Goal: Information Seeking & Learning: Learn about a topic

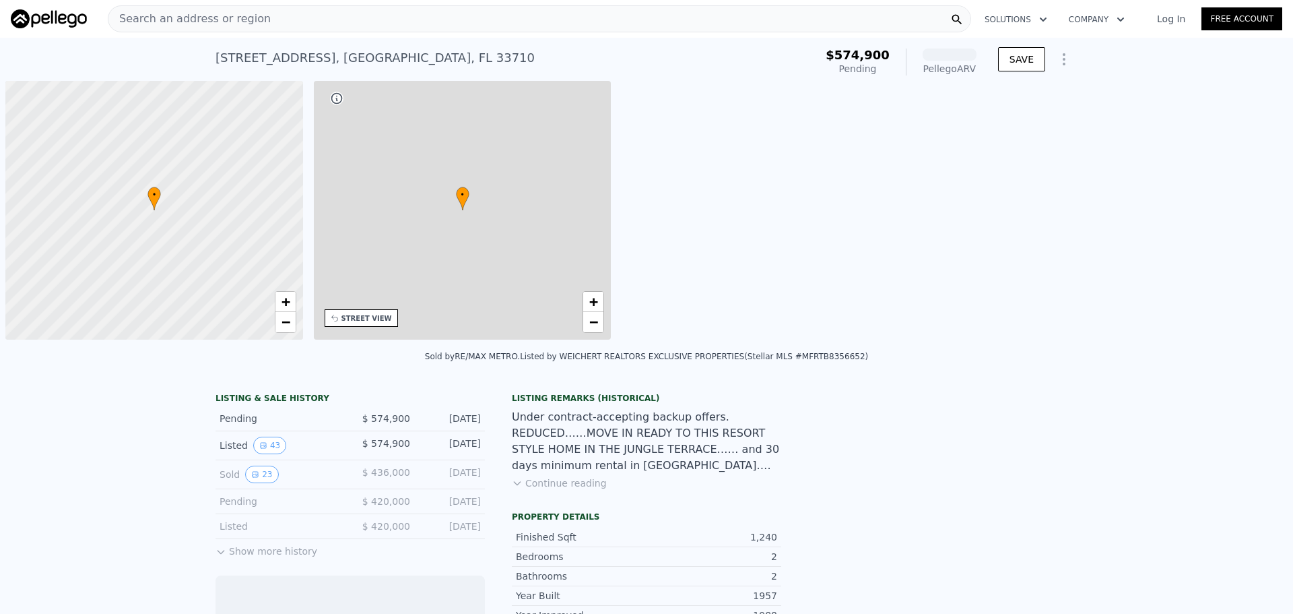
scroll to position [0, 5]
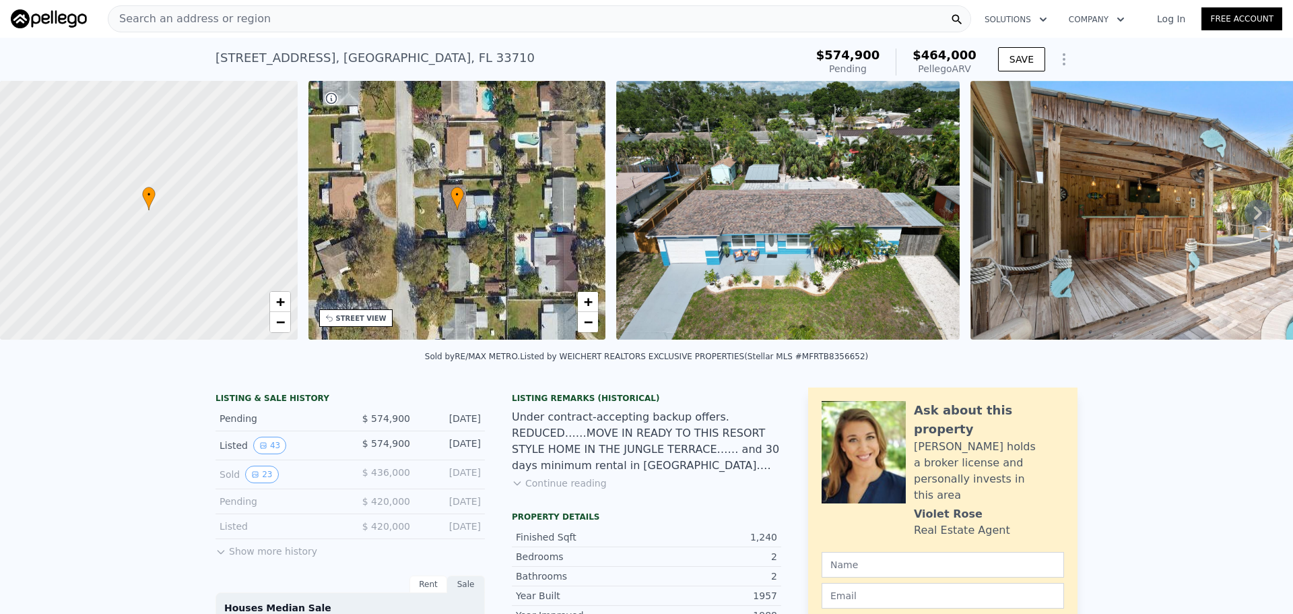
click at [809, 238] on img at bounding box center [788, 210] width 344 height 259
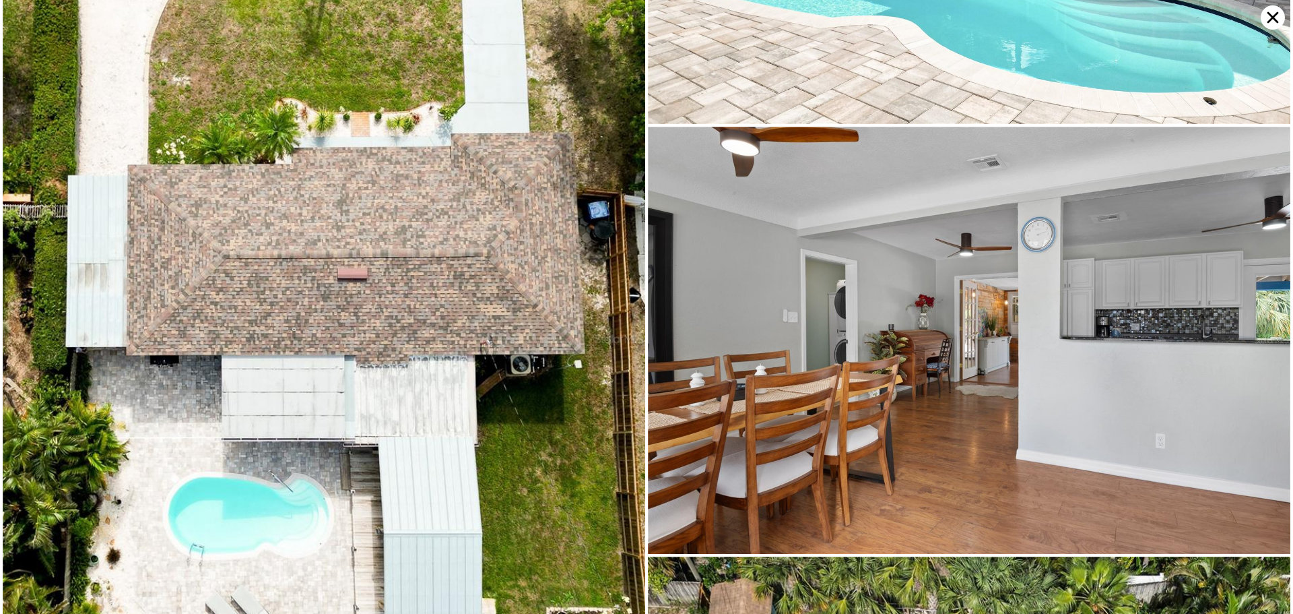
scroll to position [3399, 0]
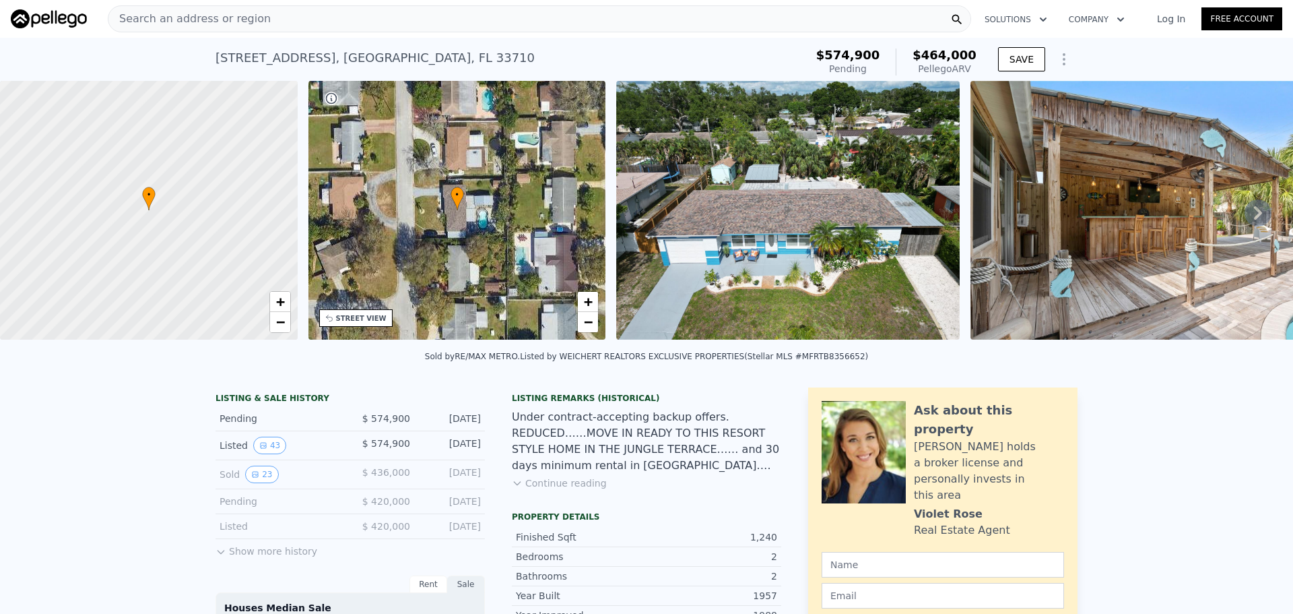
click at [254, 22] on div "Search an address or region" at bounding box center [540, 18] width 864 height 27
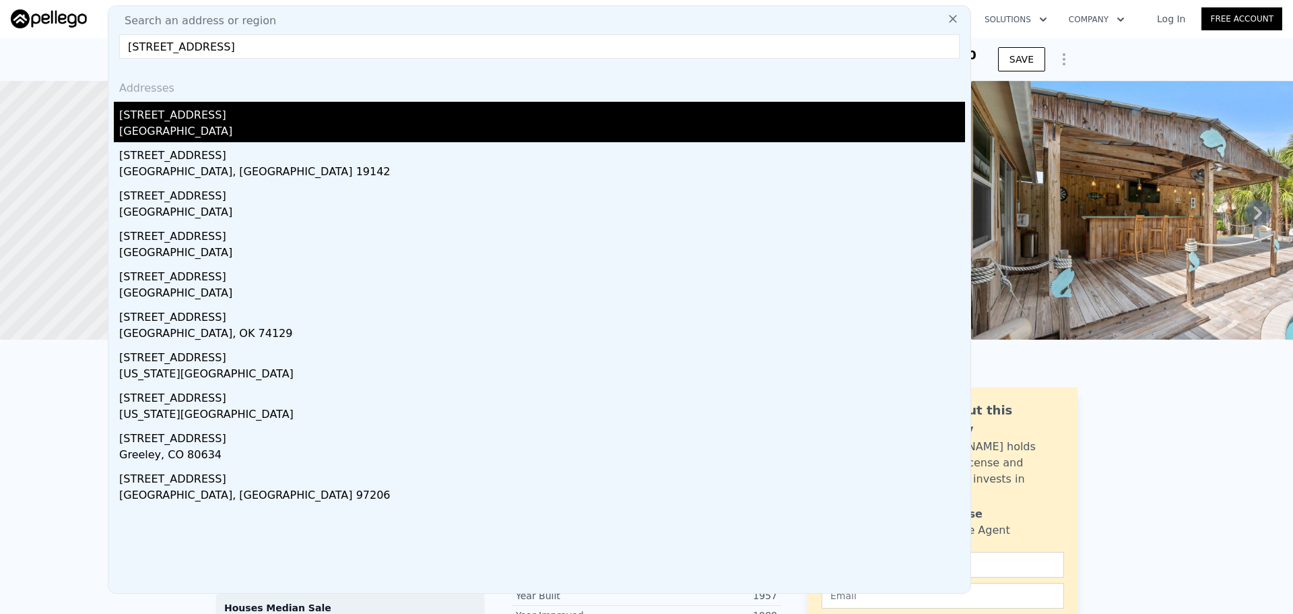
type input "[STREET_ADDRESS]"
click at [232, 123] on div "[STREET_ADDRESS]" at bounding box center [542, 113] width 846 height 22
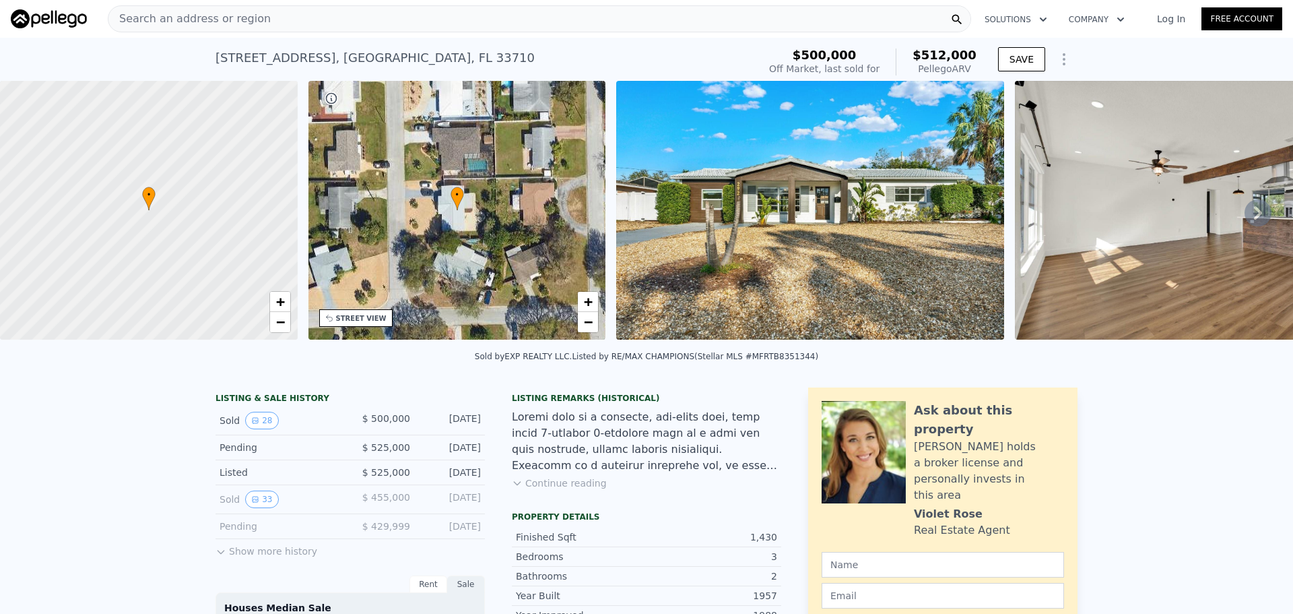
click at [1072, 230] on img at bounding box center [1209, 210] width 388 height 259
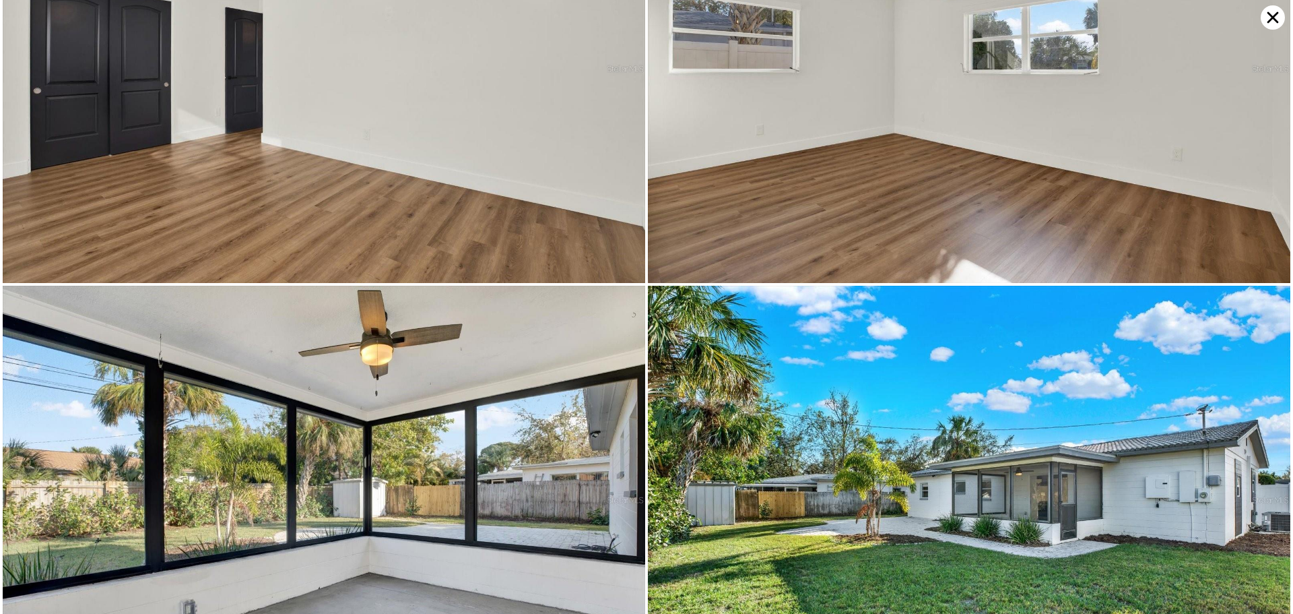
scroll to position [4279, 0]
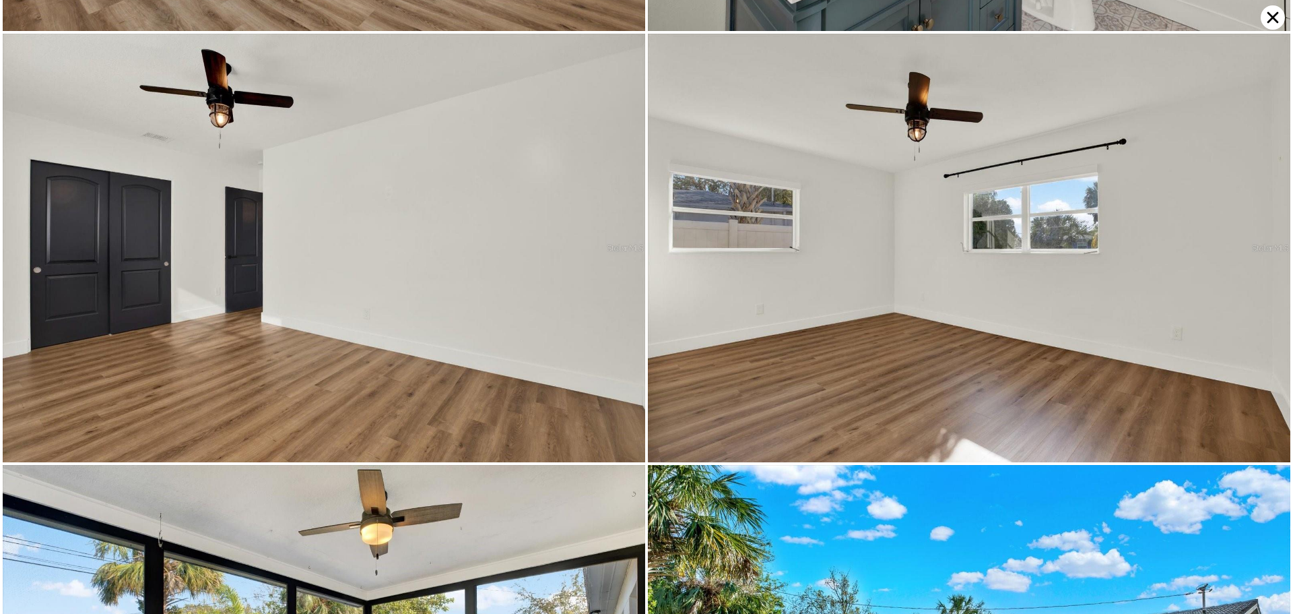
click at [1275, 9] on icon at bounding box center [1273, 17] width 24 height 24
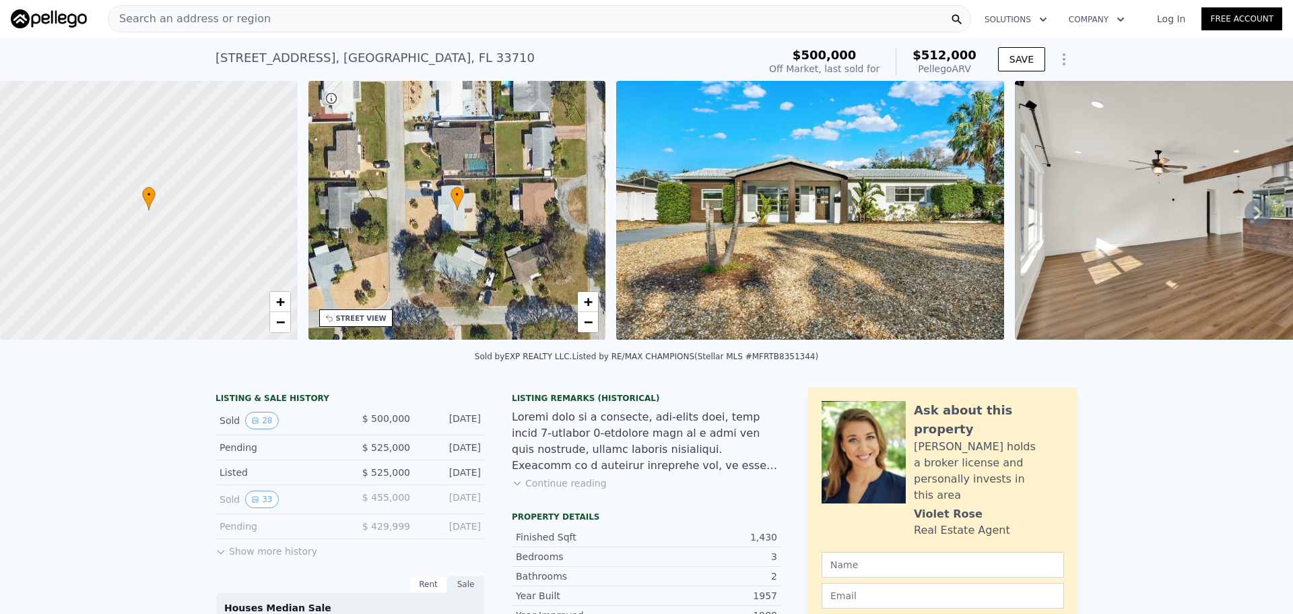
click at [335, 23] on div "Search an address or region" at bounding box center [540, 18] width 864 height 27
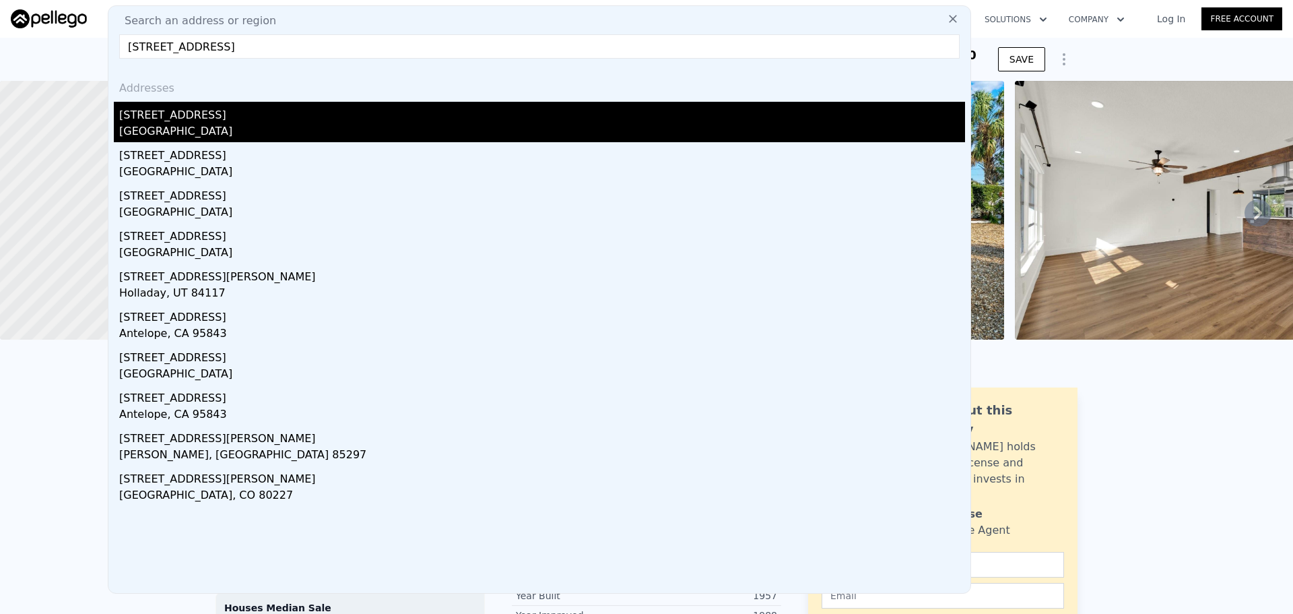
type input "[STREET_ADDRESS]"
click at [195, 127] on div "St. Petersburg, FL 33710" at bounding box center [542, 132] width 846 height 19
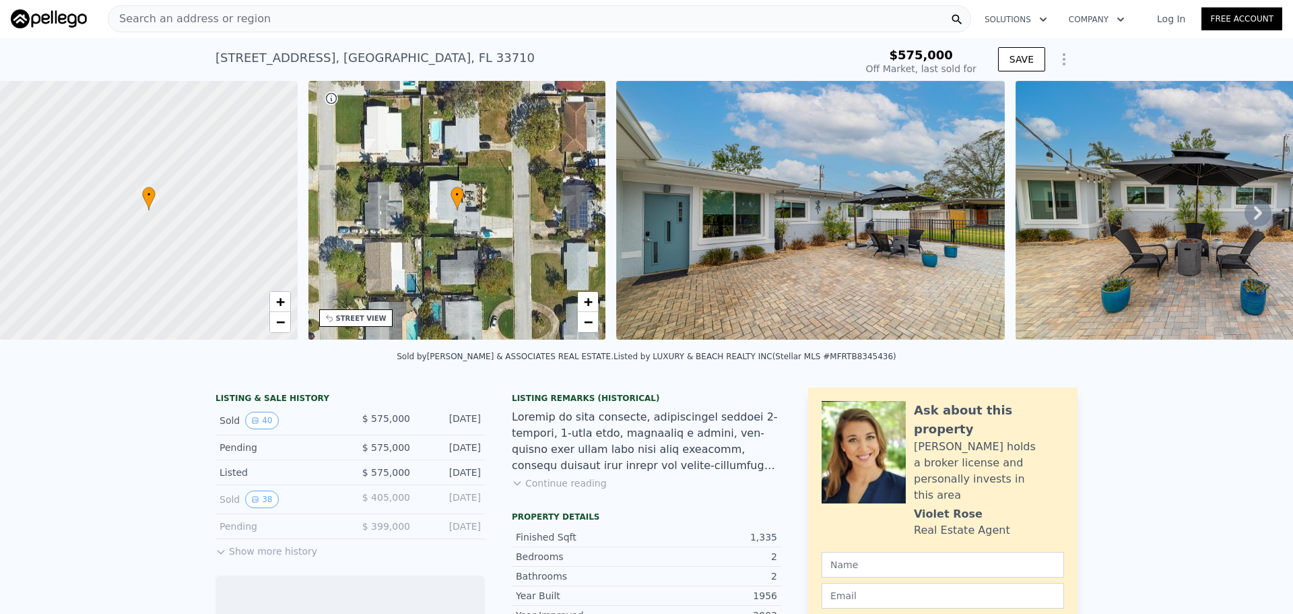
click at [876, 236] on img at bounding box center [810, 210] width 388 height 259
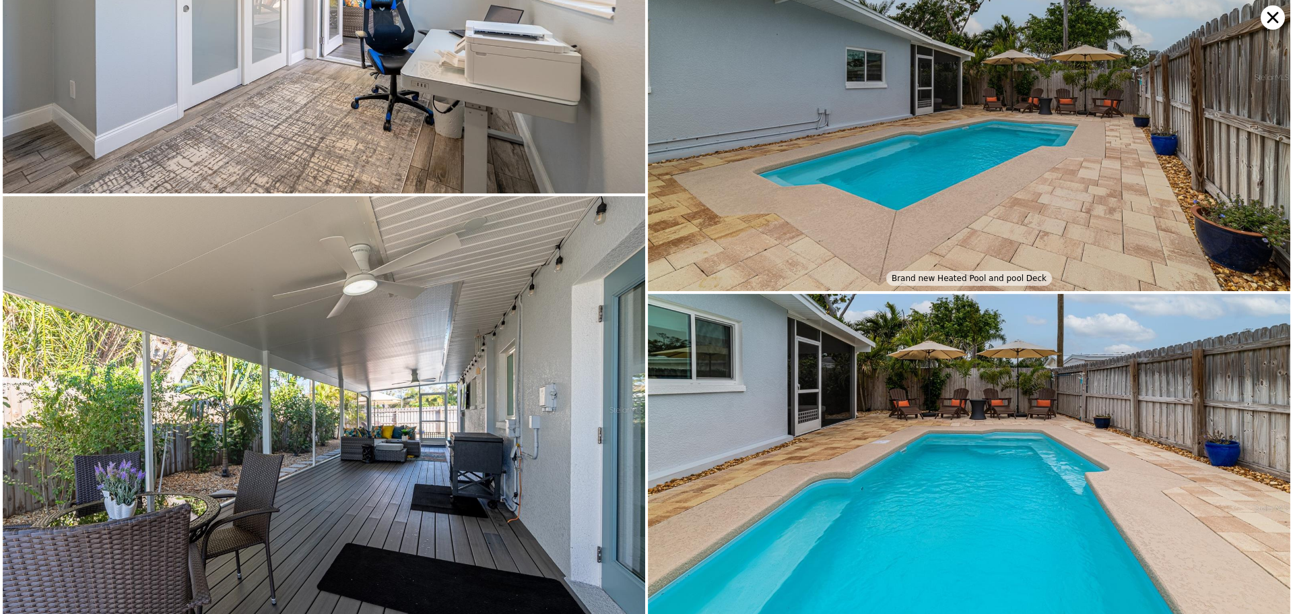
scroll to position [5507, 0]
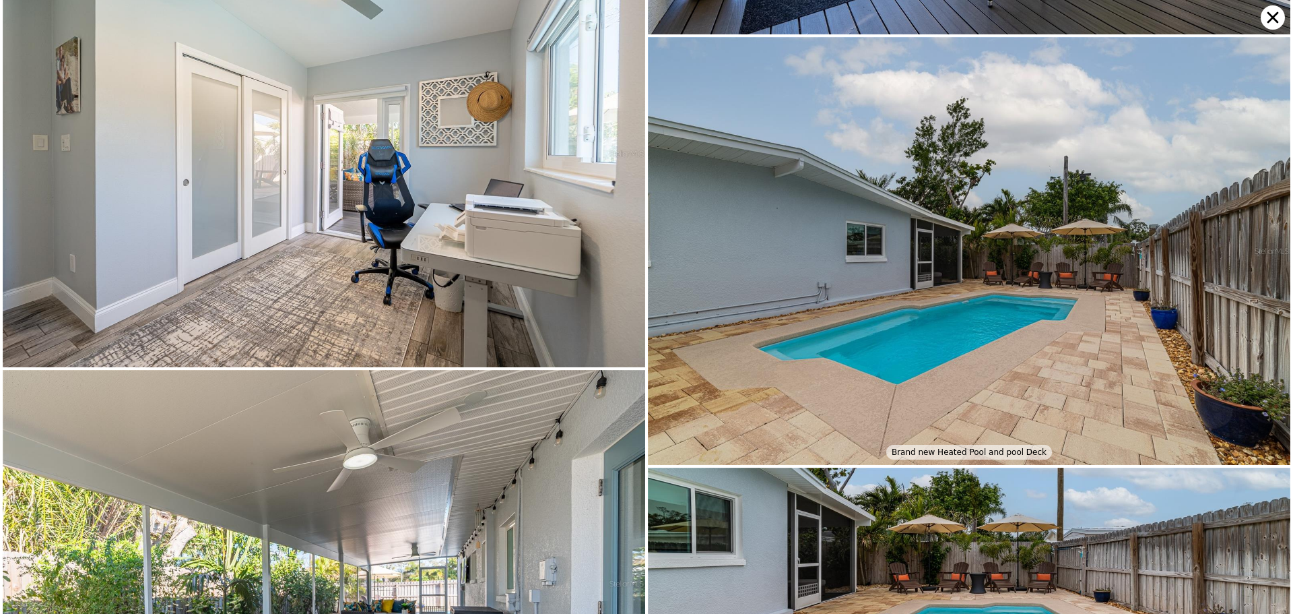
click at [1274, 13] on icon at bounding box center [1273, 17] width 24 height 24
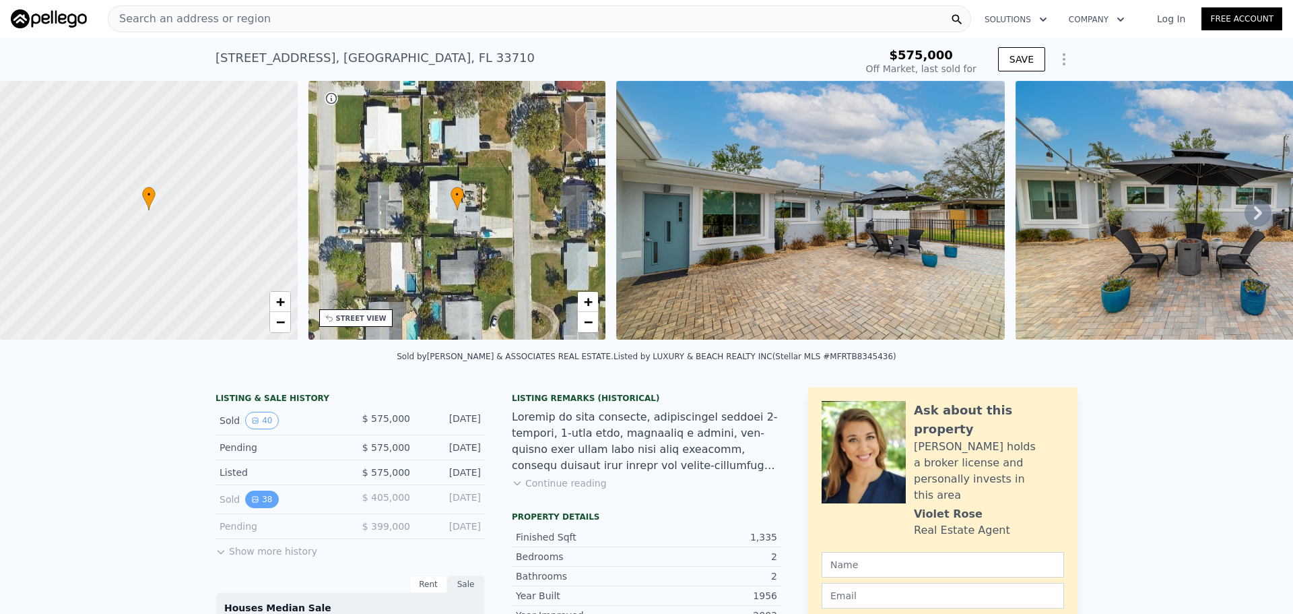
click at [249, 508] on button "38" at bounding box center [261, 499] width 33 height 18
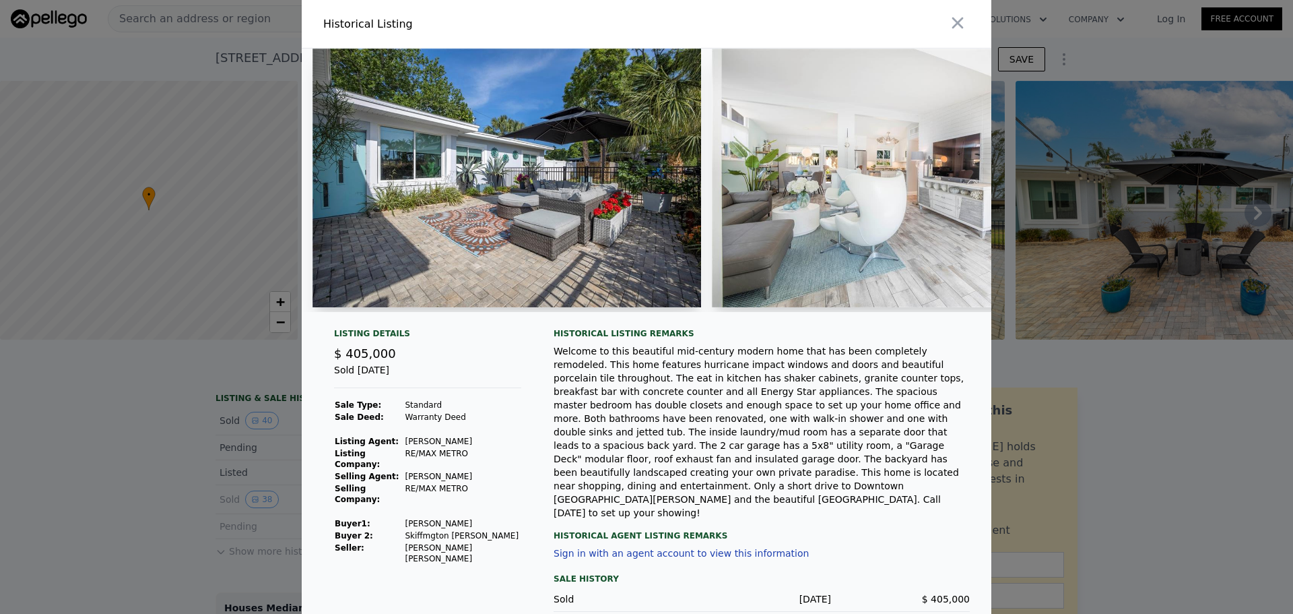
click at [591, 243] on img at bounding box center [507, 177] width 389 height 259
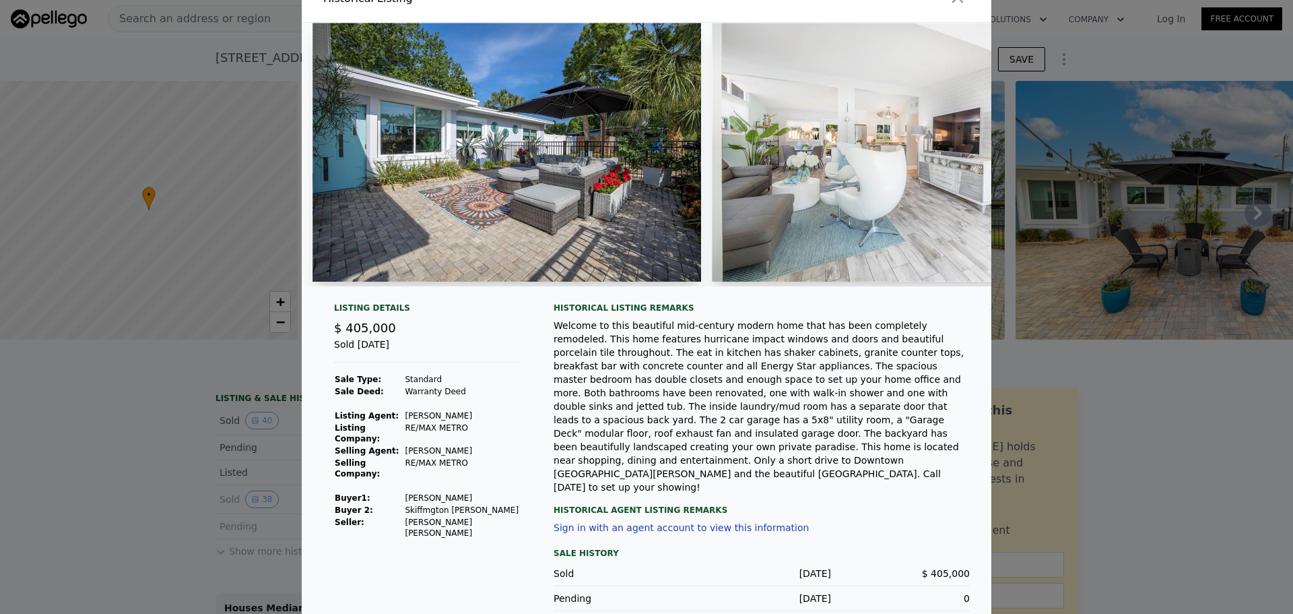
scroll to position [38, 0]
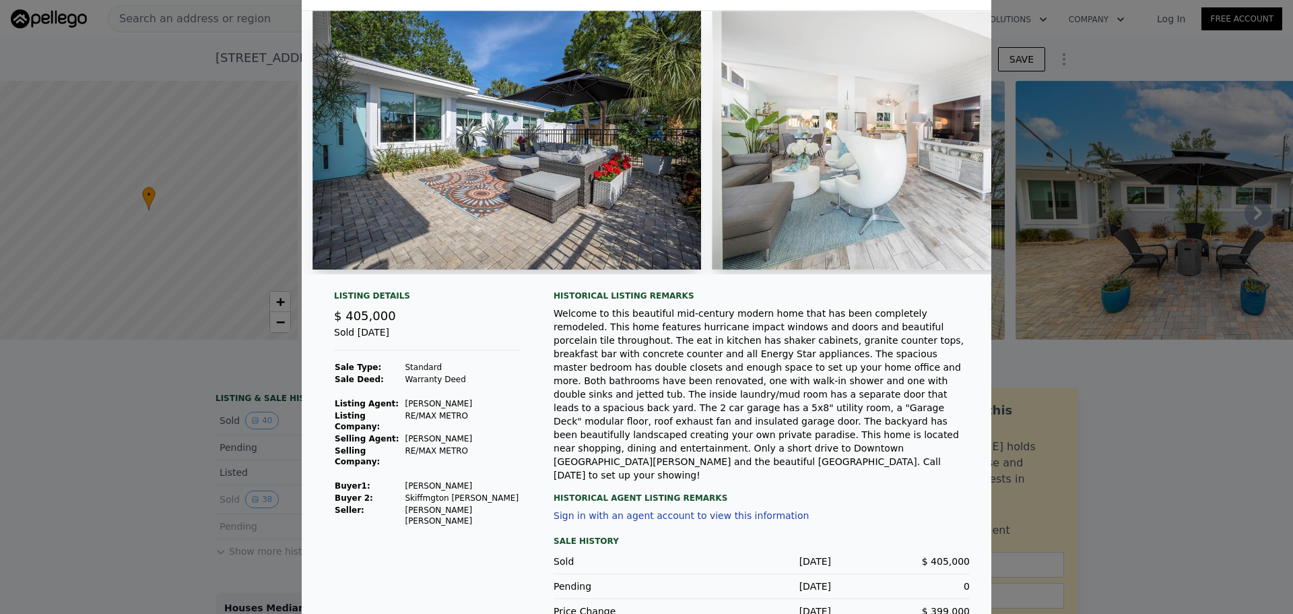
click at [895, 168] on img at bounding box center [906, 140] width 389 height 259
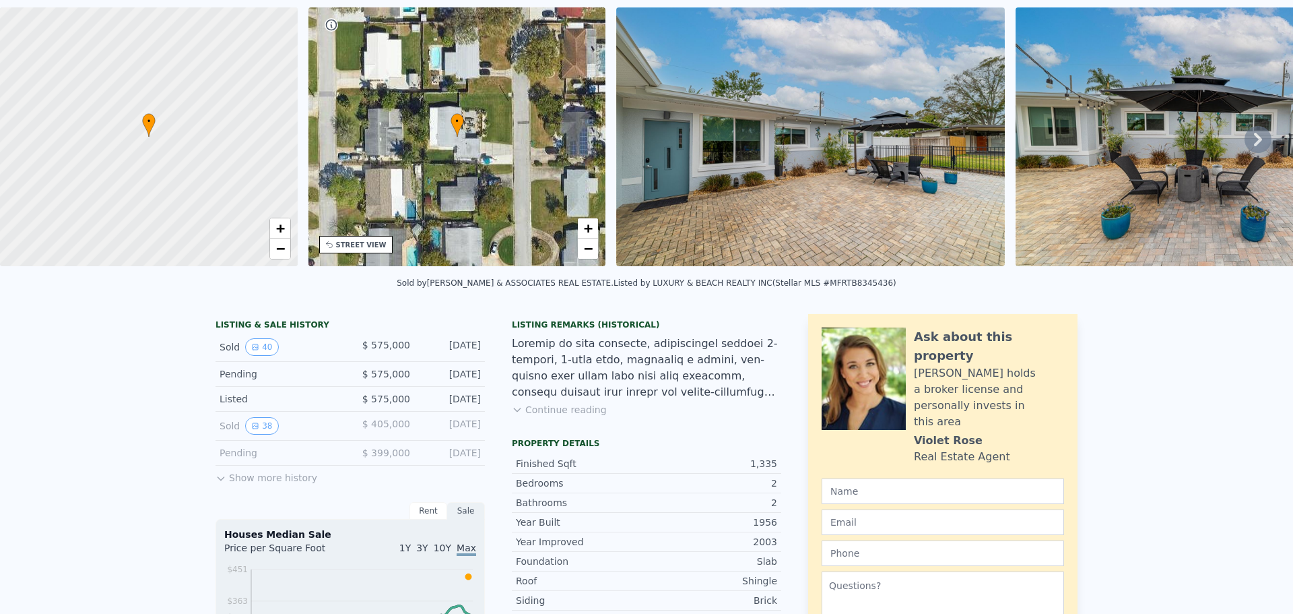
scroll to position [0, 0]
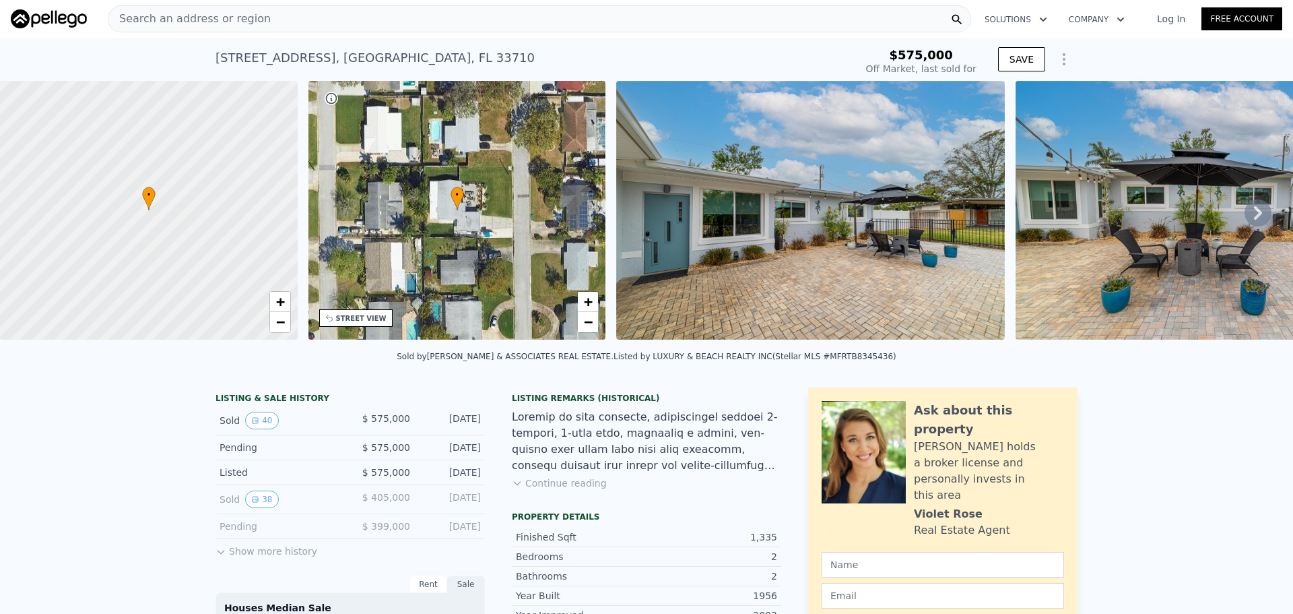
click at [533, 22] on div "Search an address or region" at bounding box center [540, 18] width 864 height 27
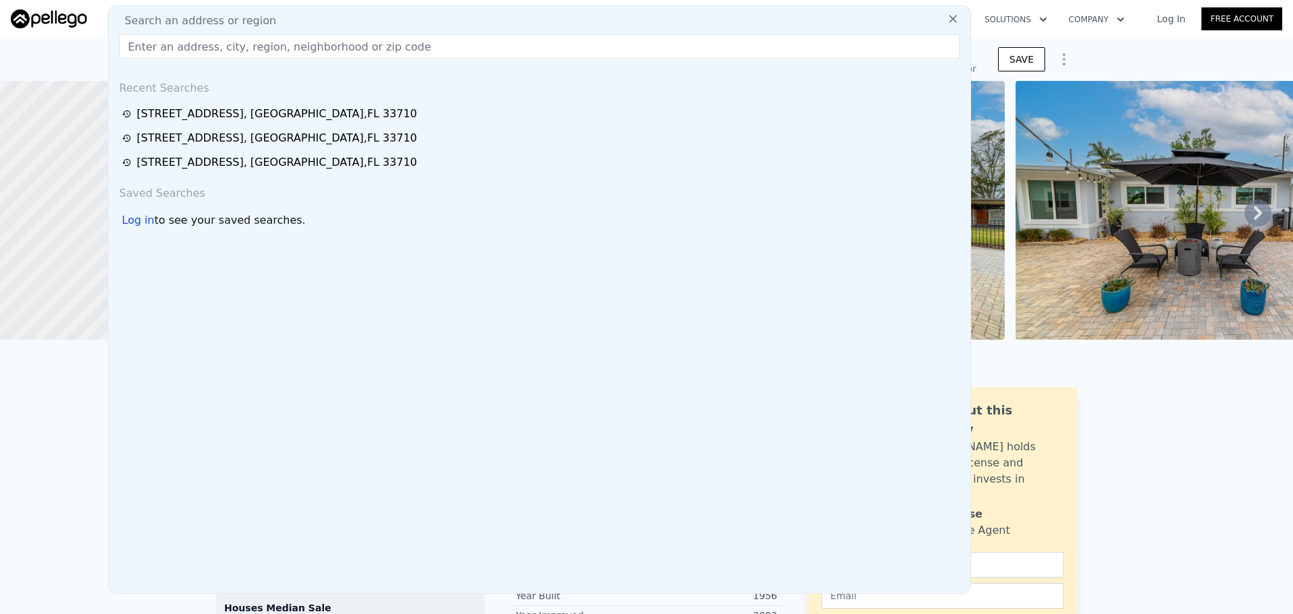
type input "https://app.pellego.com/proformas/address/2798-66th-way-n-st.-petersburg-fl-337…"
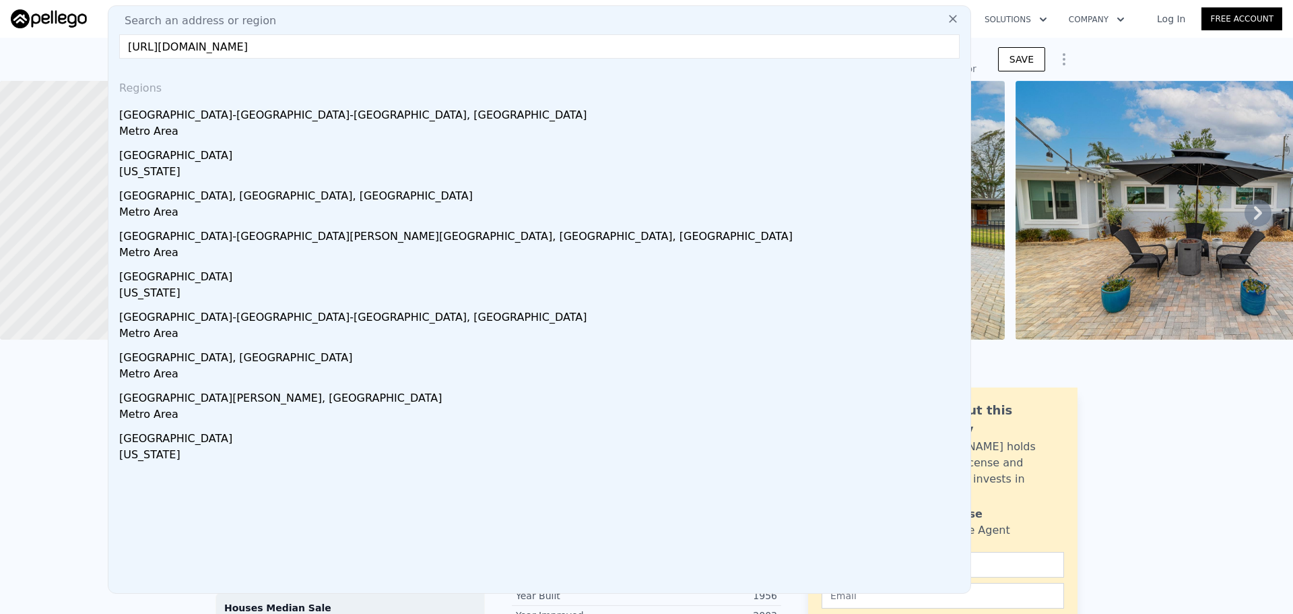
type input "$ 555,000"
type input "-$ 90,396"
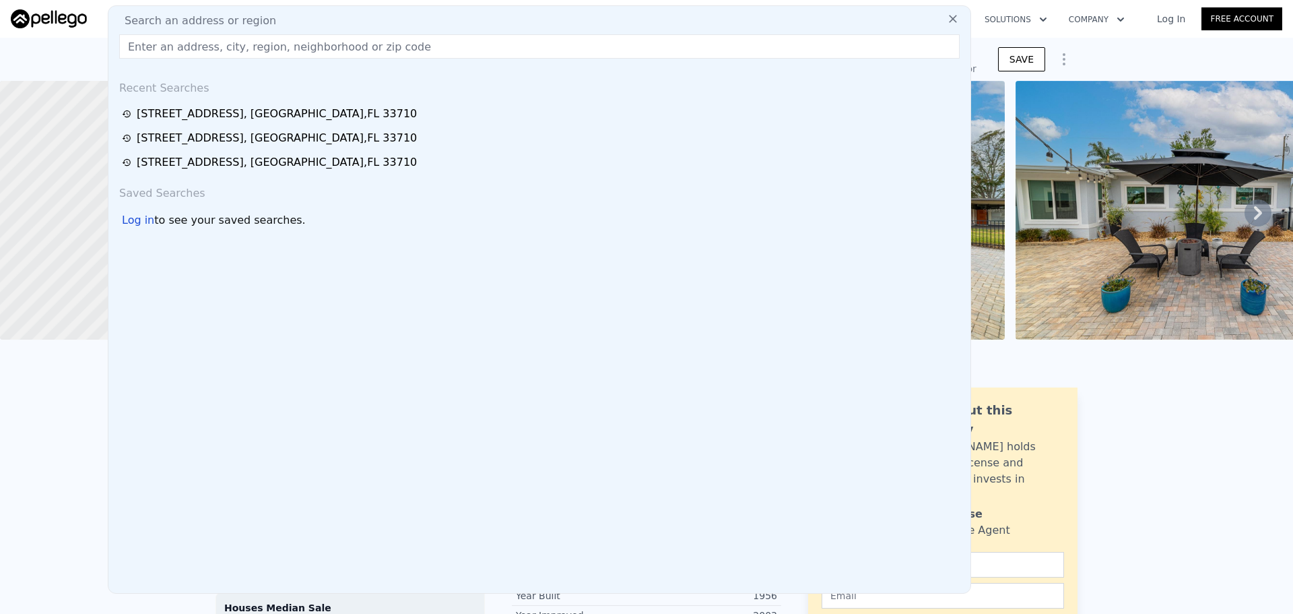
paste input "6682 32nd Ave N"
type input "6682 32nd Ave N"
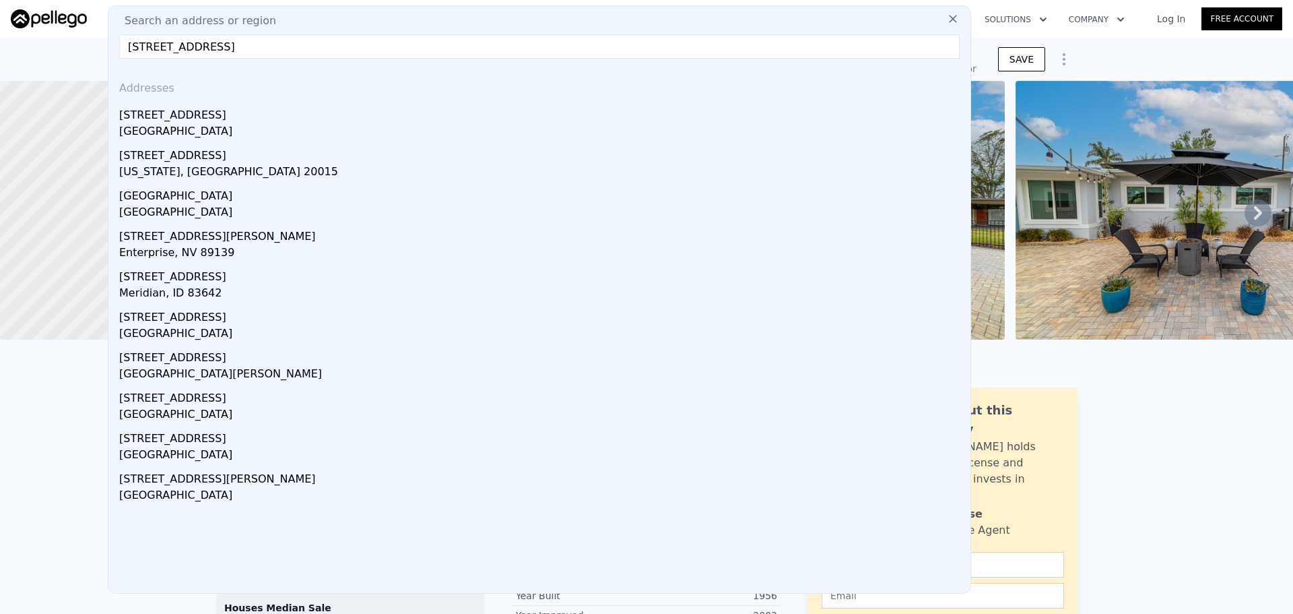
click at [219, 118] on div "6682 32nd Ave N" at bounding box center [542, 113] width 846 height 22
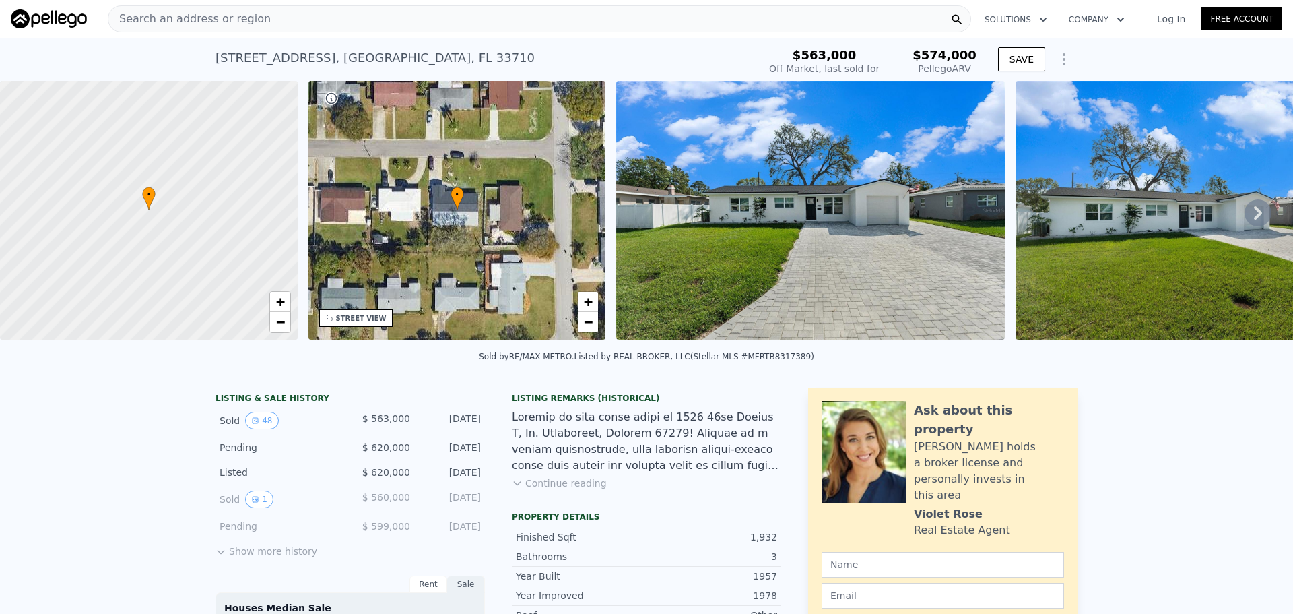
click at [237, 558] on button "Show more history" at bounding box center [267, 548] width 102 height 19
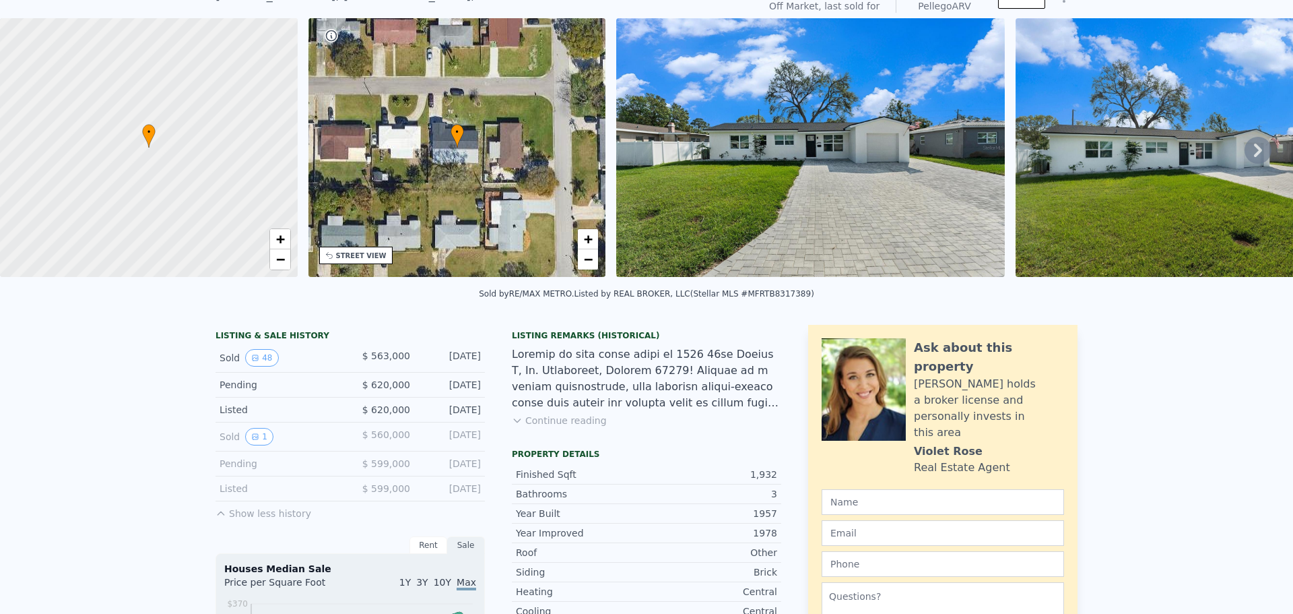
scroll to position [5, 0]
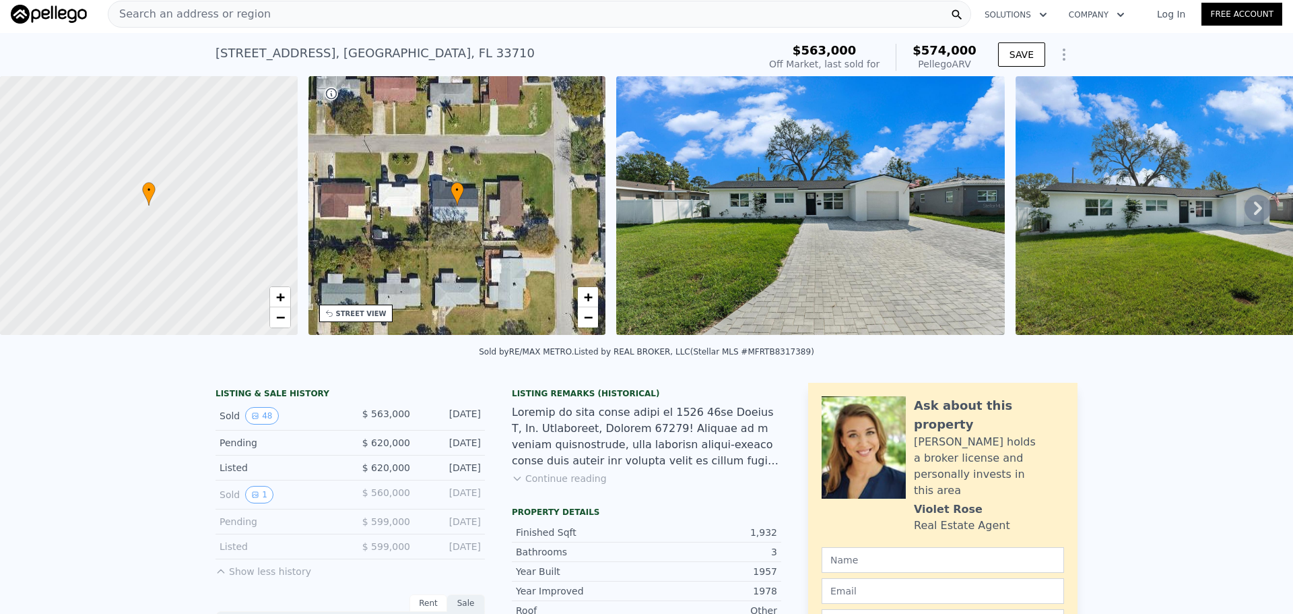
click at [806, 286] on img at bounding box center [810, 205] width 388 height 259
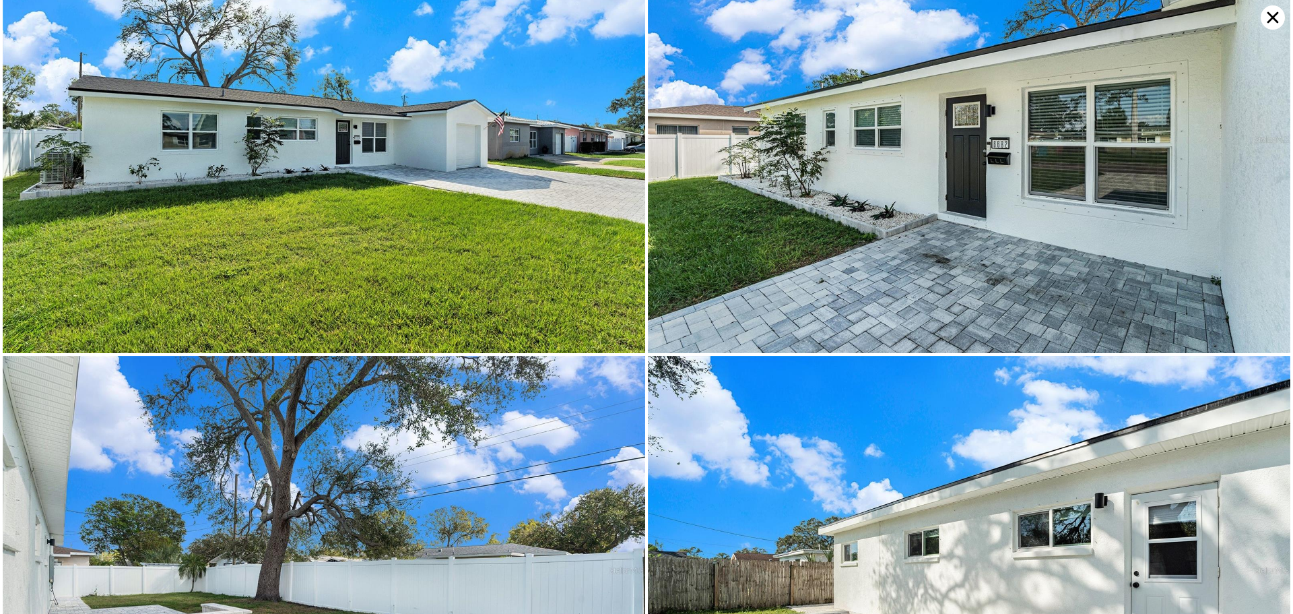
scroll to position [0, 0]
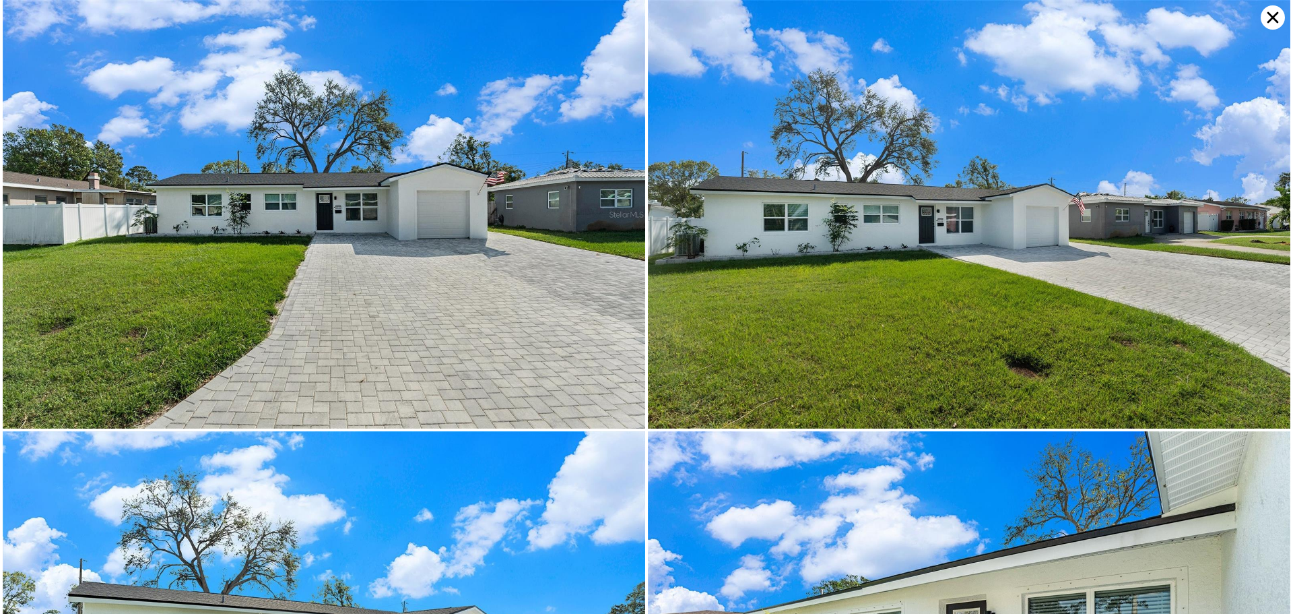
click at [1280, 11] on icon at bounding box center [1273, 17] width 24 height 24
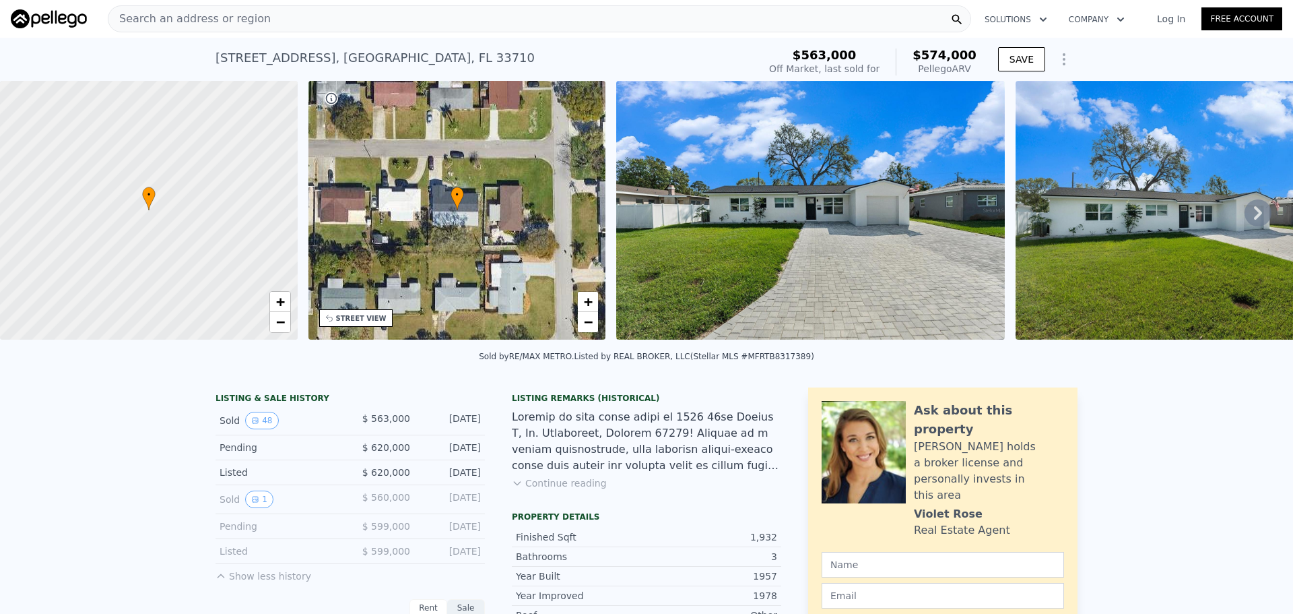
click at [308, 24] on div "Search an address or region" at bounding box center [540, 18] width 864 height 27
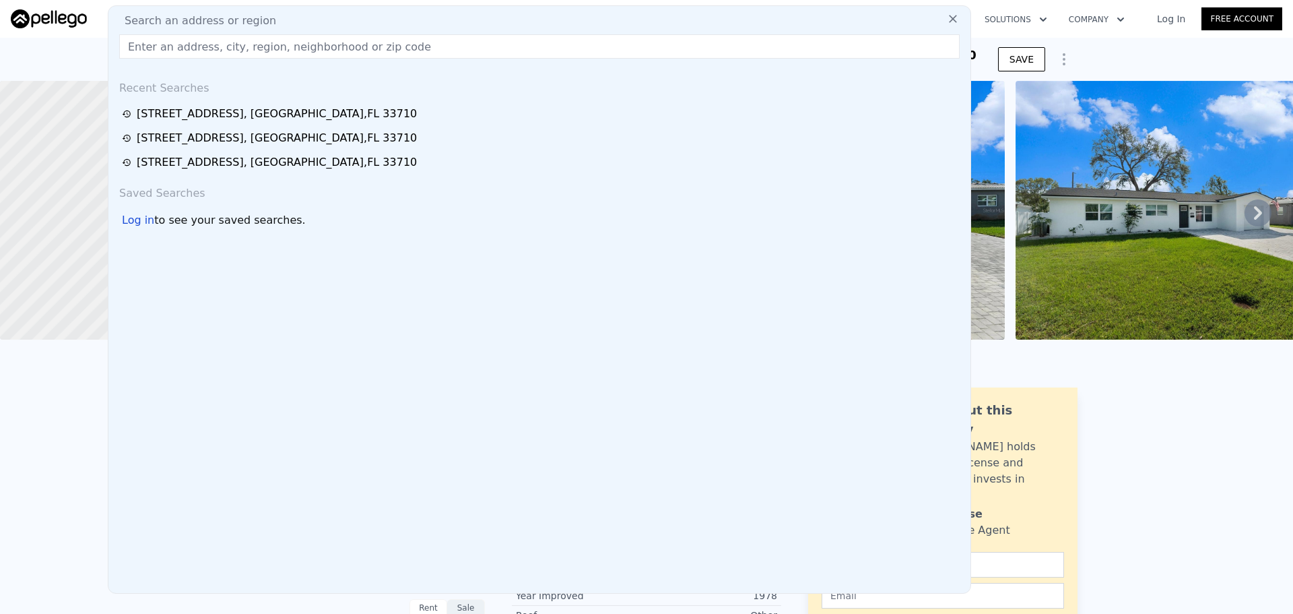
click at [315, 20] on div "Search an address or region" at bounding box center [539, 21] width 851 height 16
click at [323, 51] on input "text" at bounding box center [539, 46] width 841 height 24
paste input "[STREET_ADDRESS]"
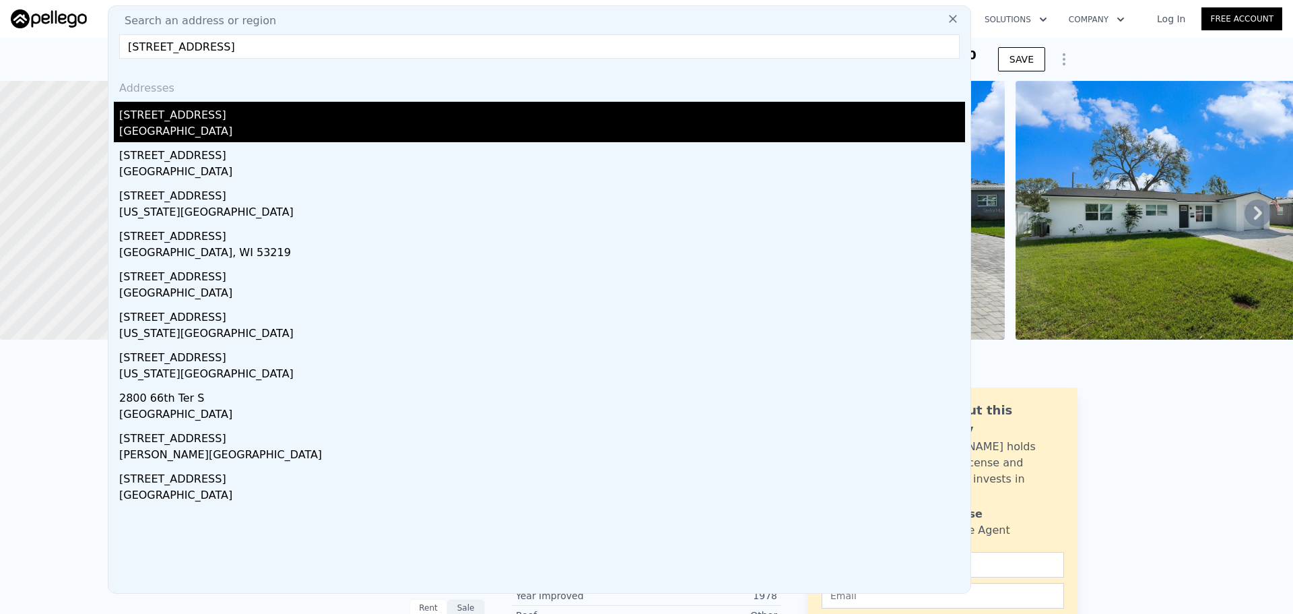
type input "[STREET_ADDRESS]"
click at [185, 133] on div "St. Petersburg, FL 33710" at bounding box center [542, 132] width 846 height 19
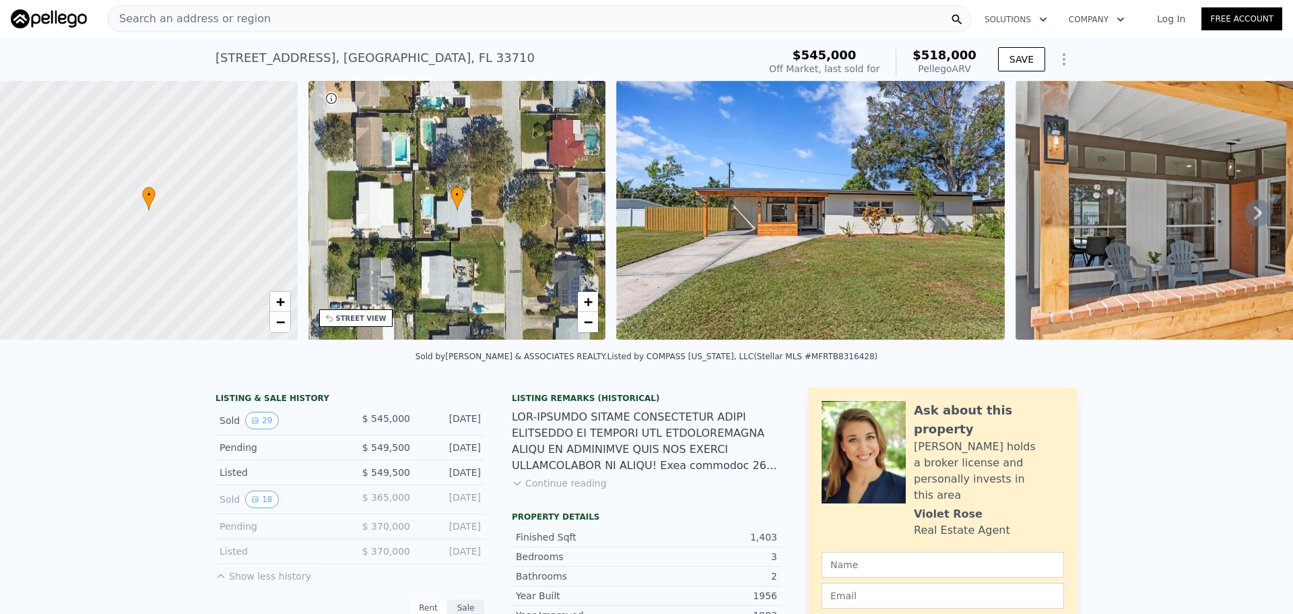
click at [826, 271] on img at bounding box center [810, 210] width 388 height 259
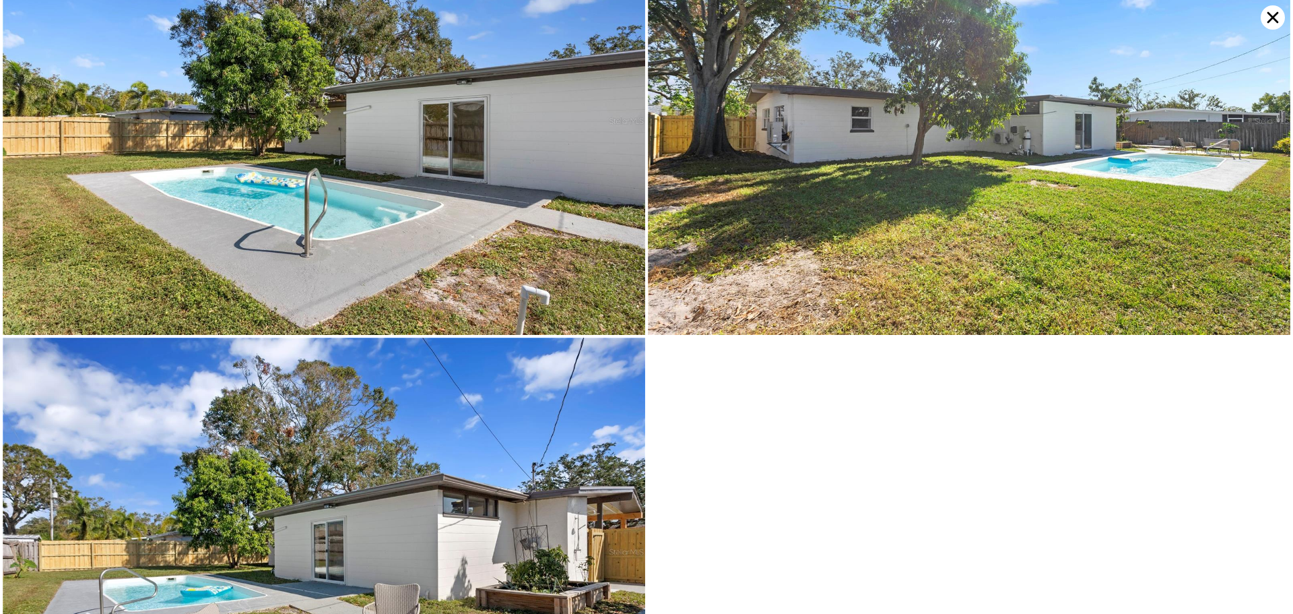
scroll to position [5796, 0]
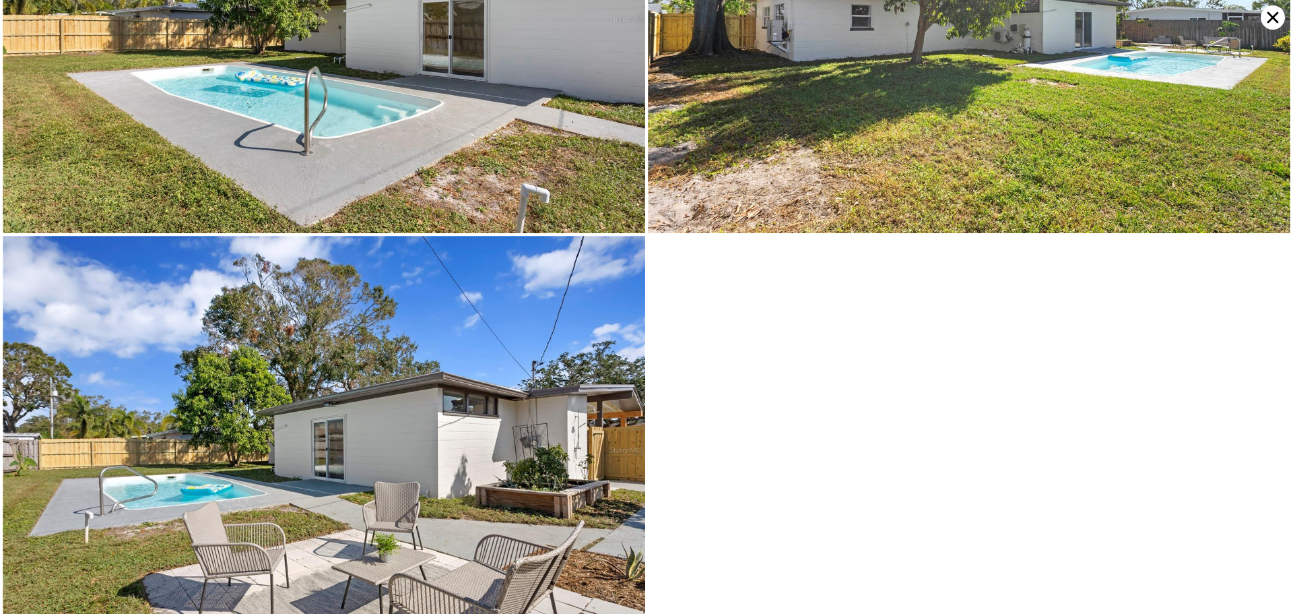
click at [1275, 16] on icon at bounding box center [1273, 17] width 24 height 24
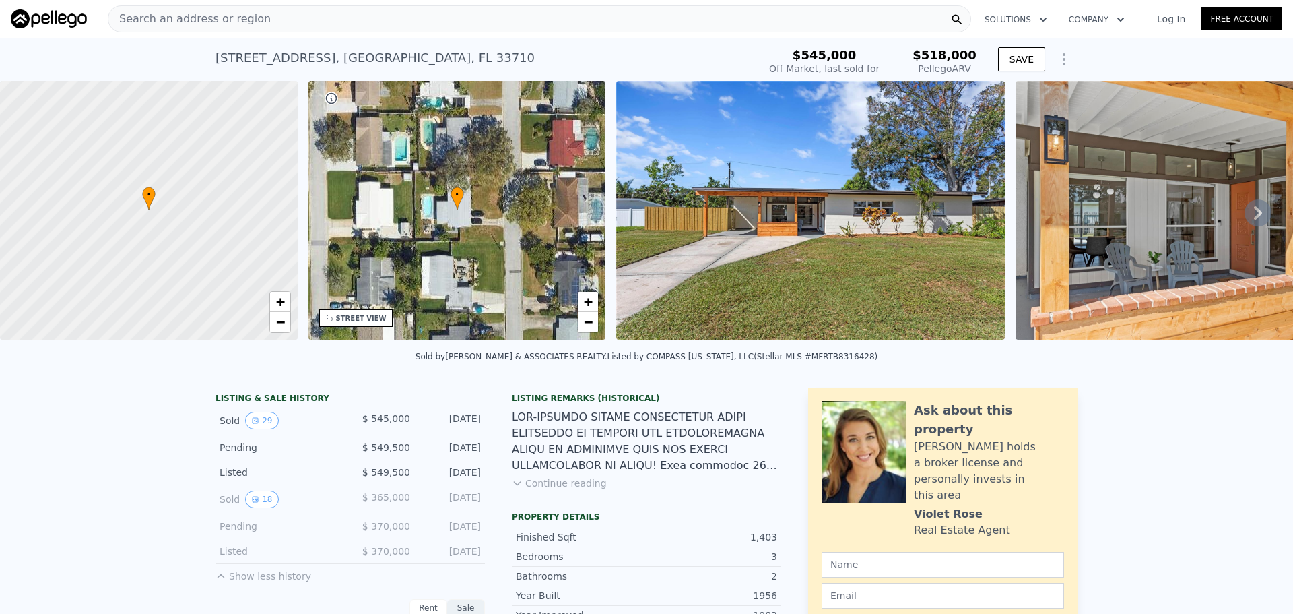
drag, startPoint x: 1166, startPoint y: 449, endPoint x: 1163, endPoint y: 436, distance: 13.2
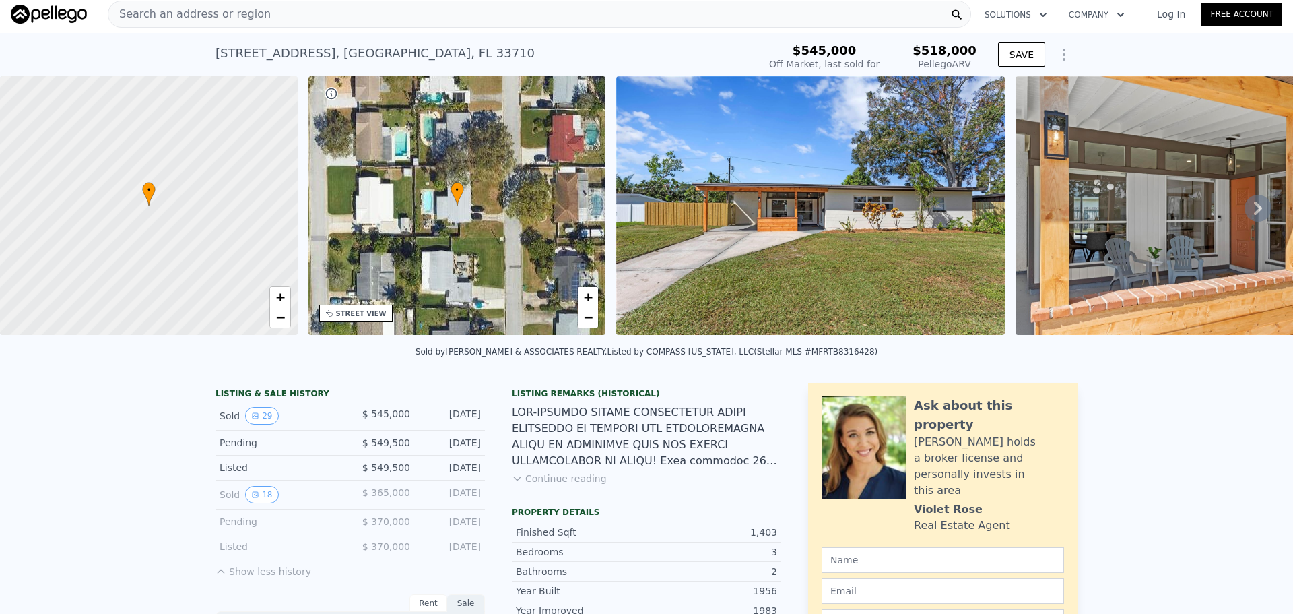
scroll to position [0, 0]
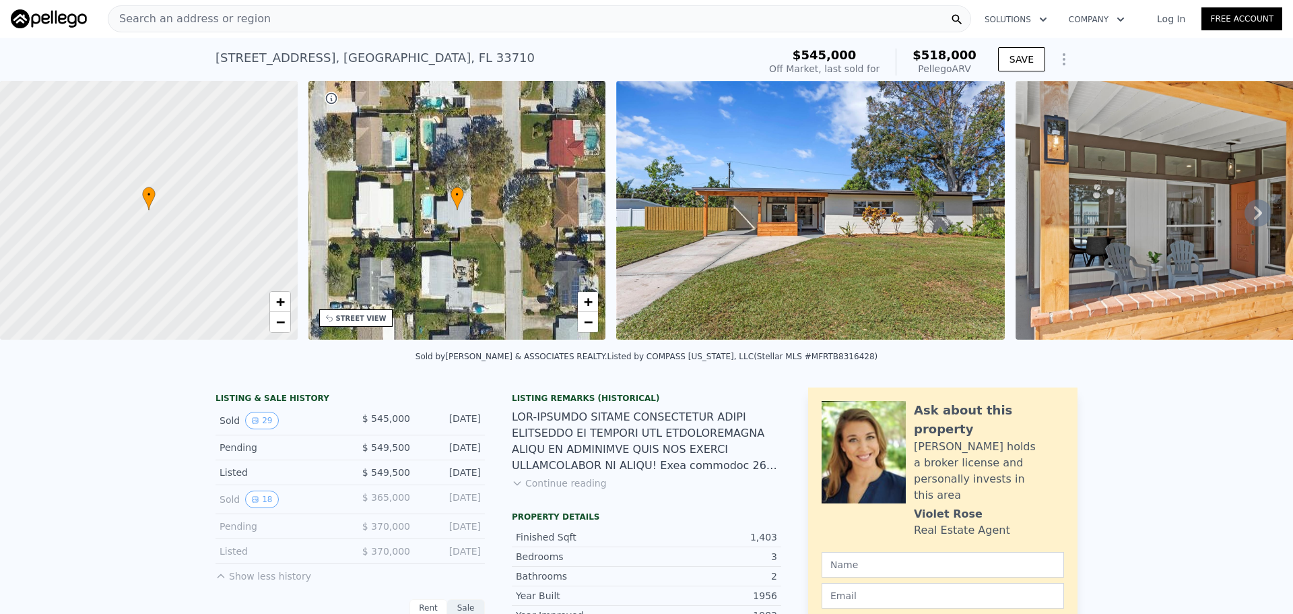
click at [274, 18] on div "Search an address or region" at bounding box center [540, 18] width 864 height 27
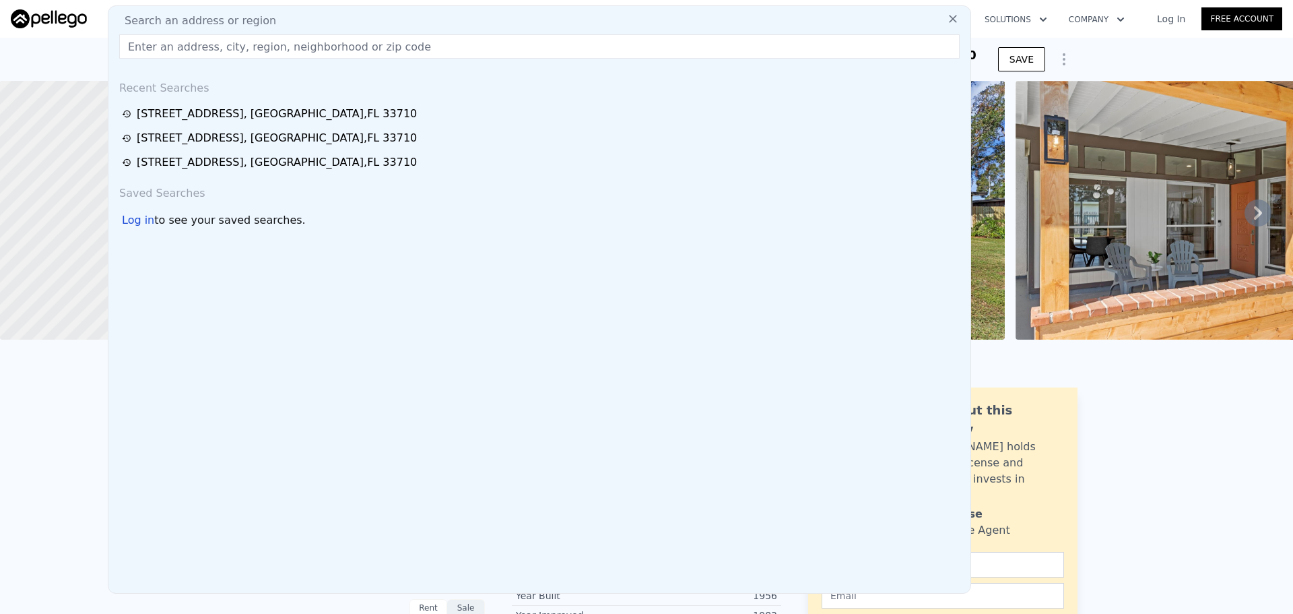
type input "6682 32nd Ave N"
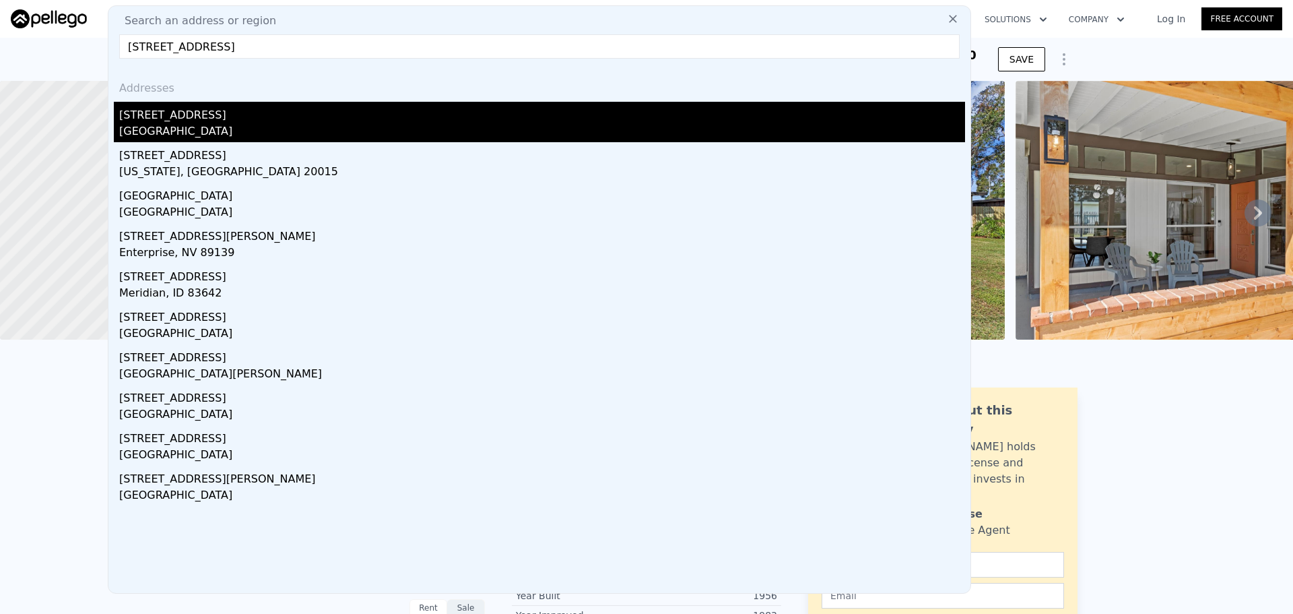
click at [205, 116] on div "6682 32nd Ave N" at bounding box center [542, 113] width 846 height 22
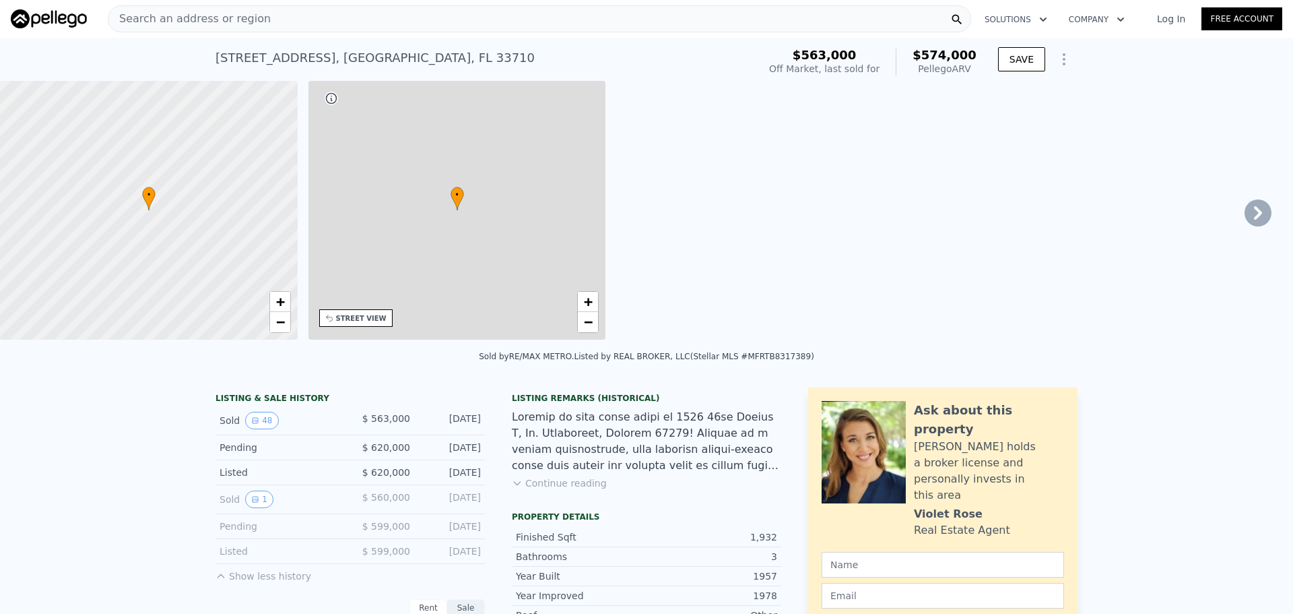
type input "5"
type input "2"
type input "3"
type input "1387"
type input "2318"
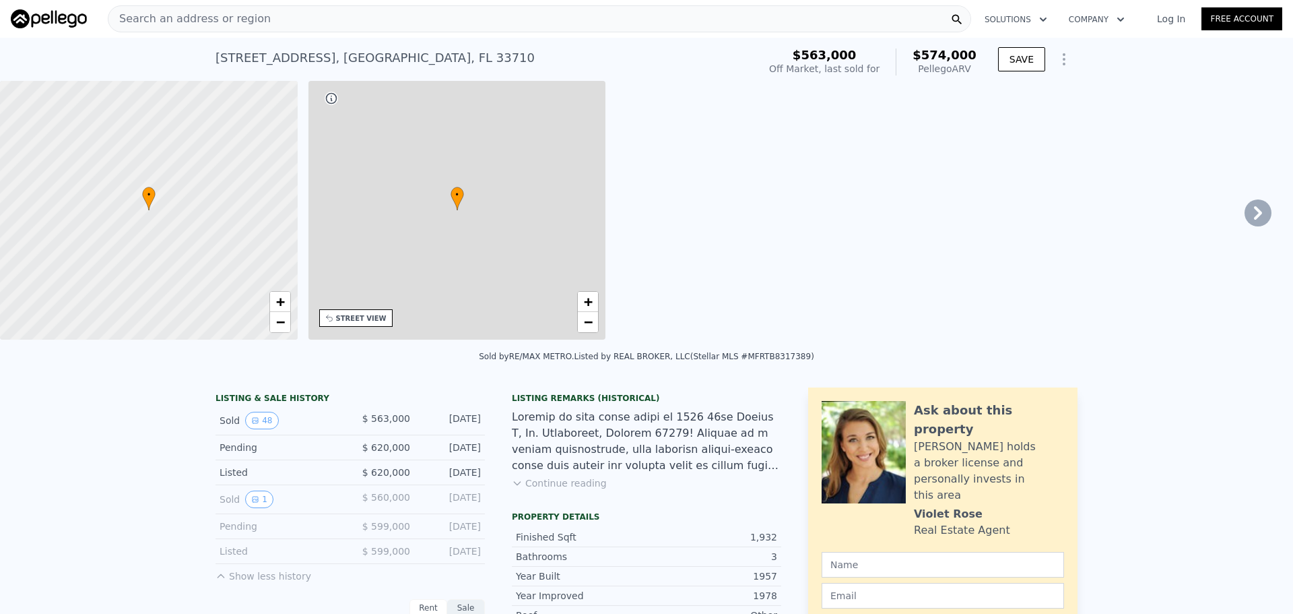
type input "5624"
type input "9108"
checkbox input "true"
type input "$ 574,000"
type input "-$ 60,009"
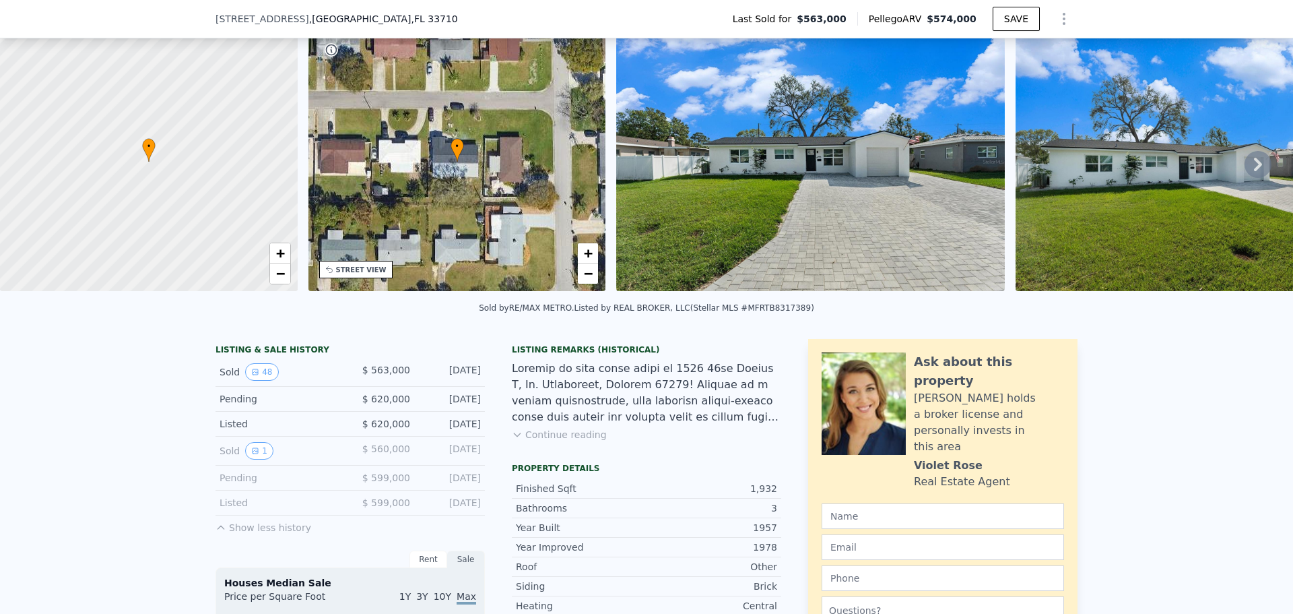
scroll to position [63, 0]
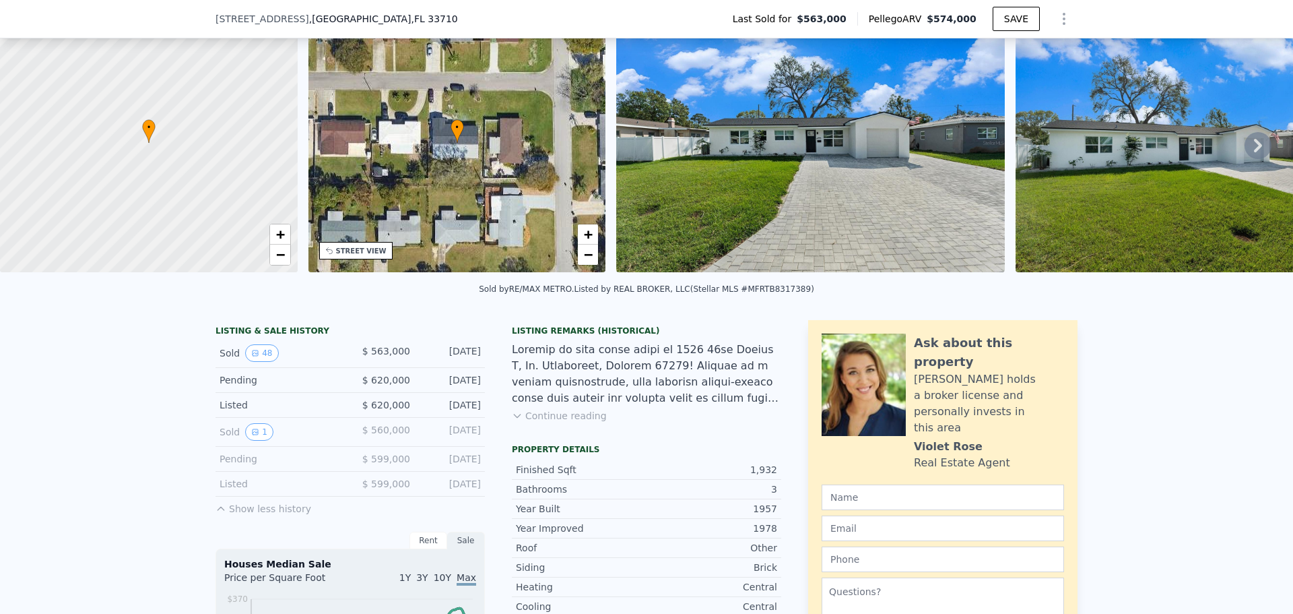
click at [901, 191] on img at bounding box center [810, 142] width 388 height 259
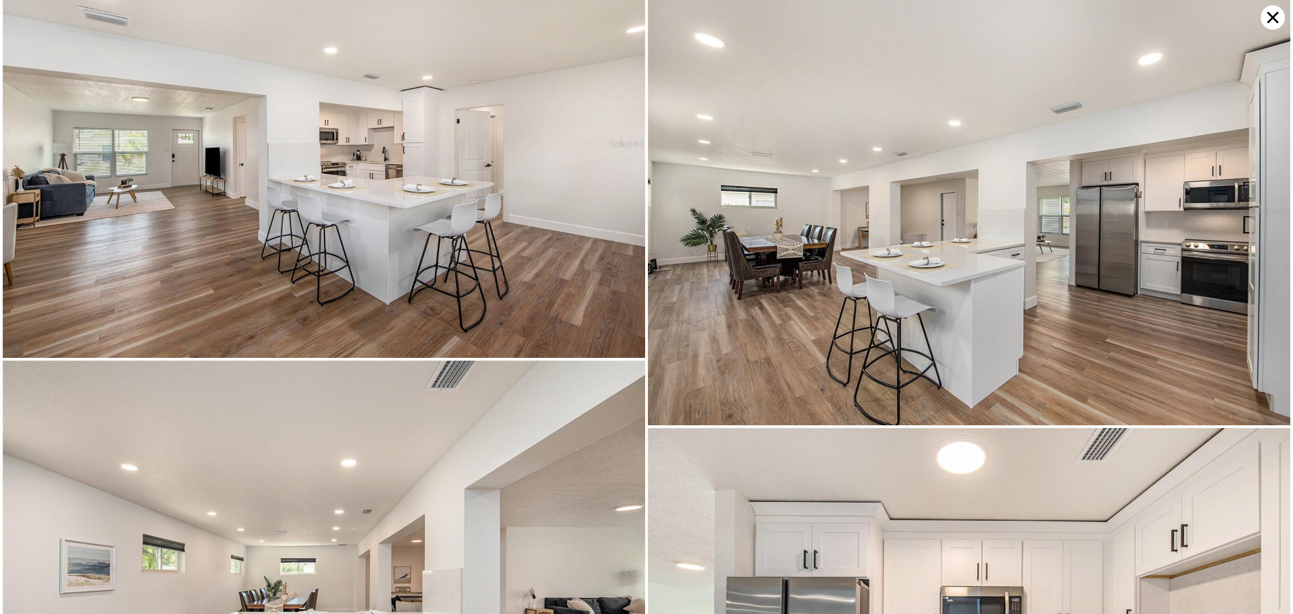
scroll to position [6772, 0]
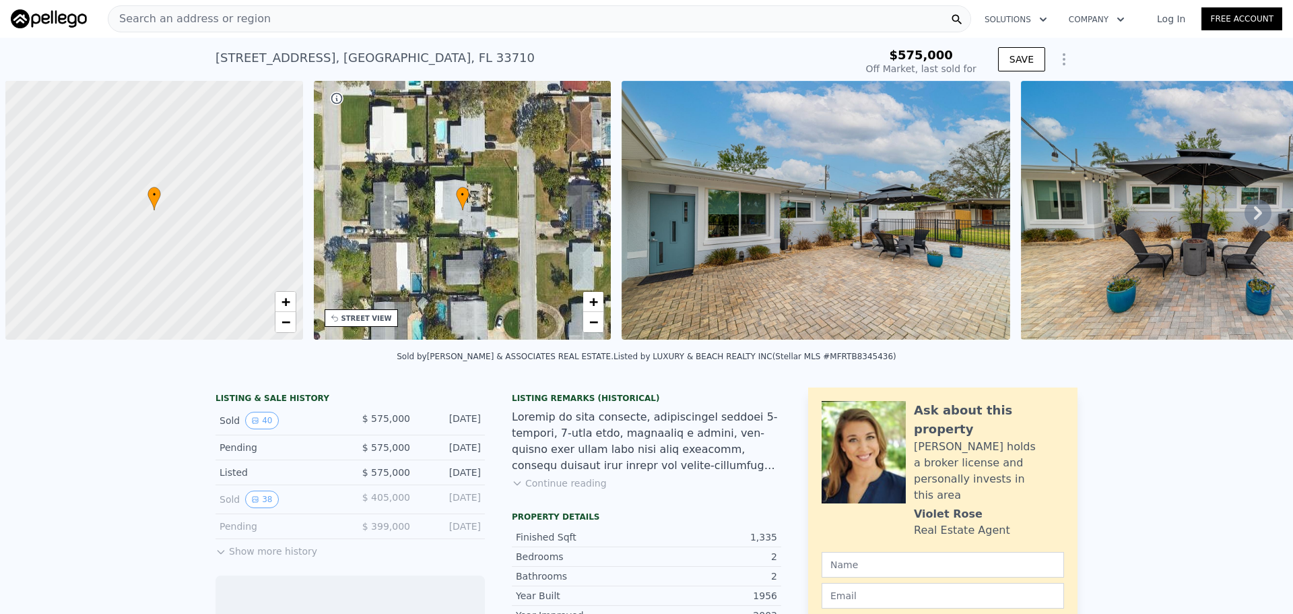
scroll to position [0, 5]
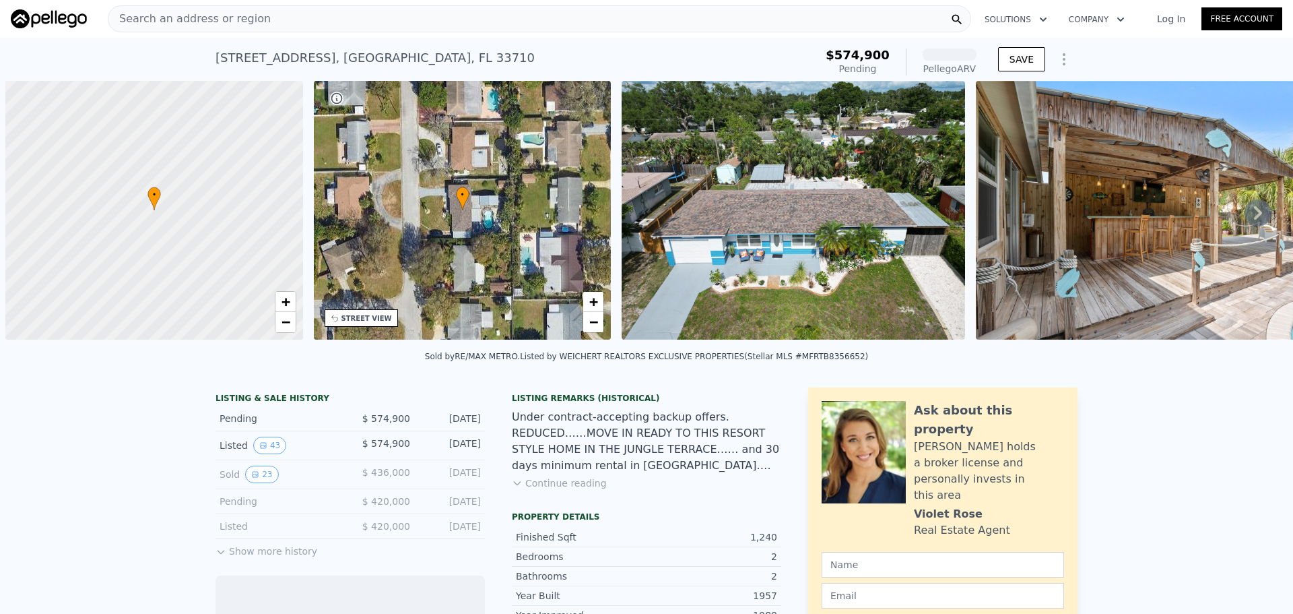
scroll to position [0, 5]
